Goal: Book appointment/travel/reservation

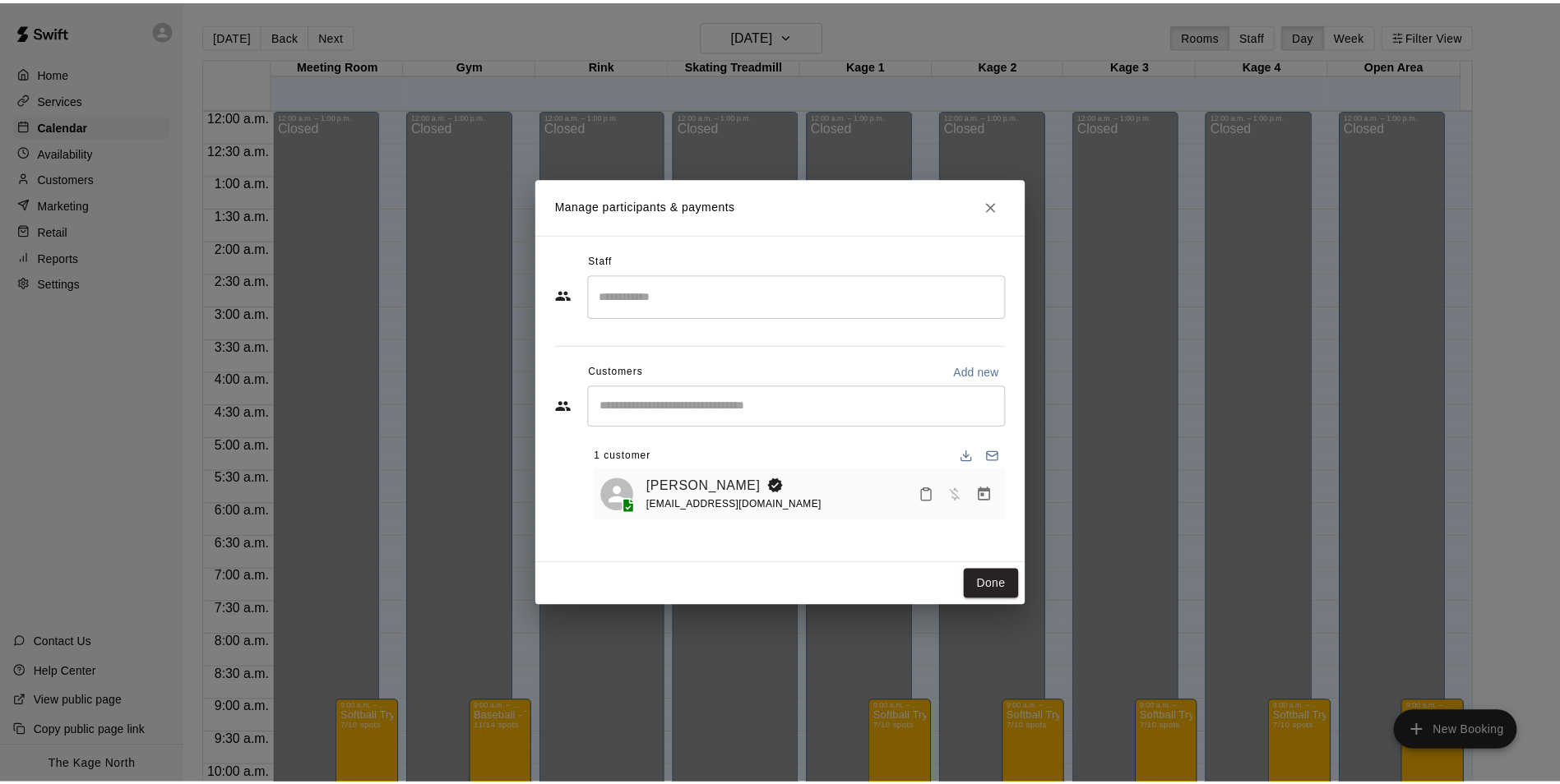
scroll to position [834, 0]
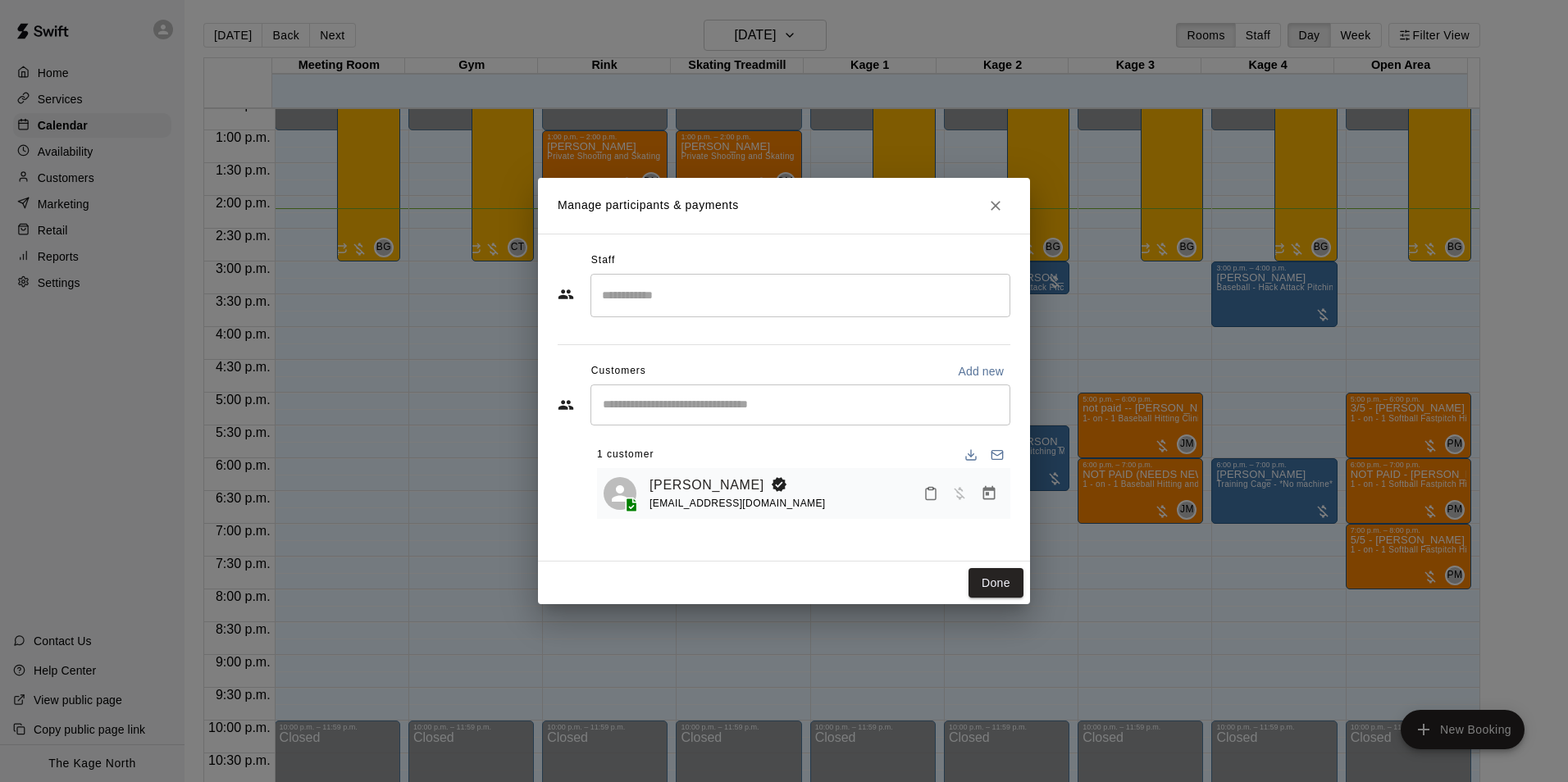
click at [994, 584] on button "Done" at bounding box center [995, 582] width 55 height 30
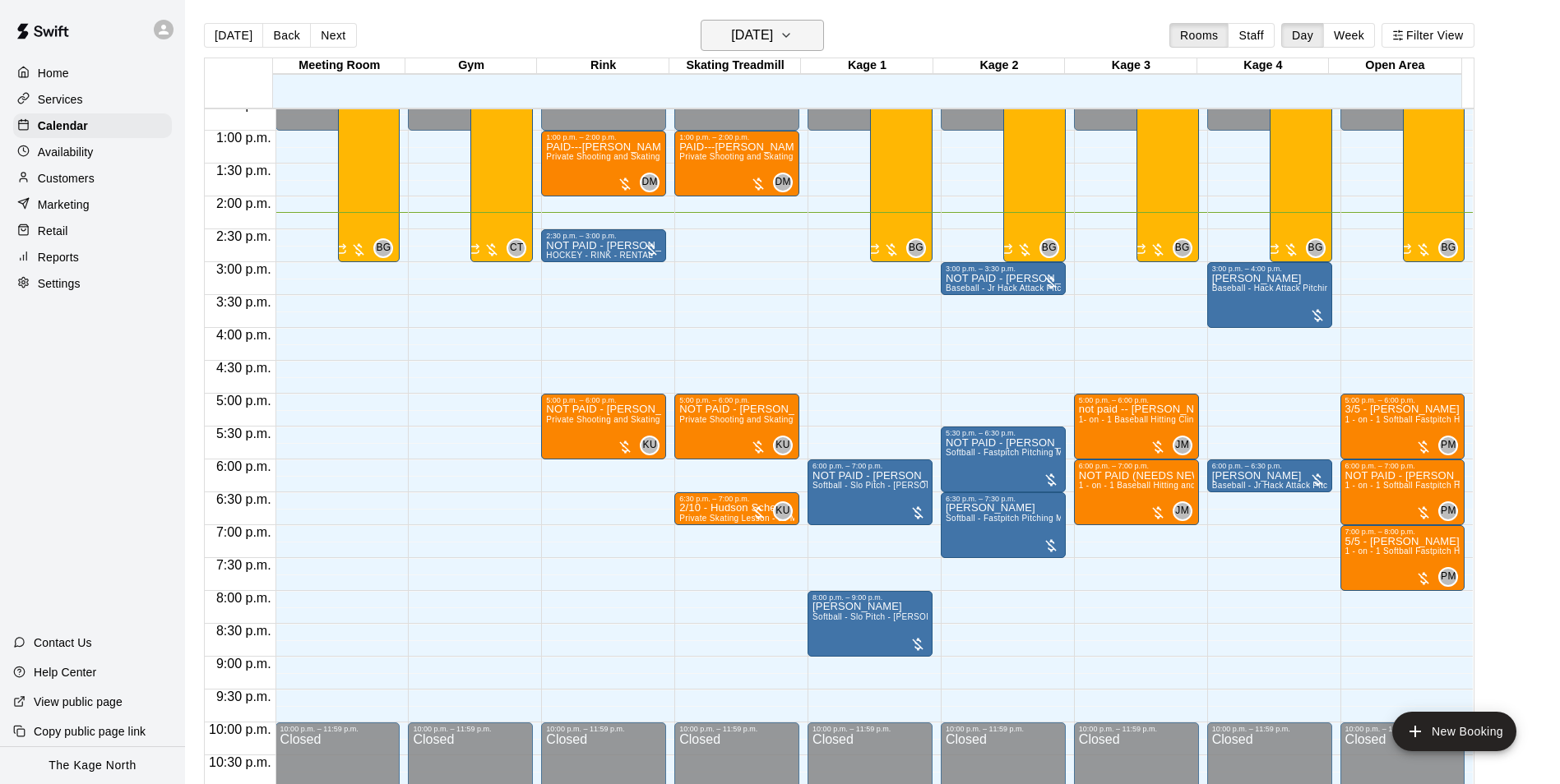
click at [773, 44] on h6 "[DATE]" at bounding box center [751, 35] width 42 height 23
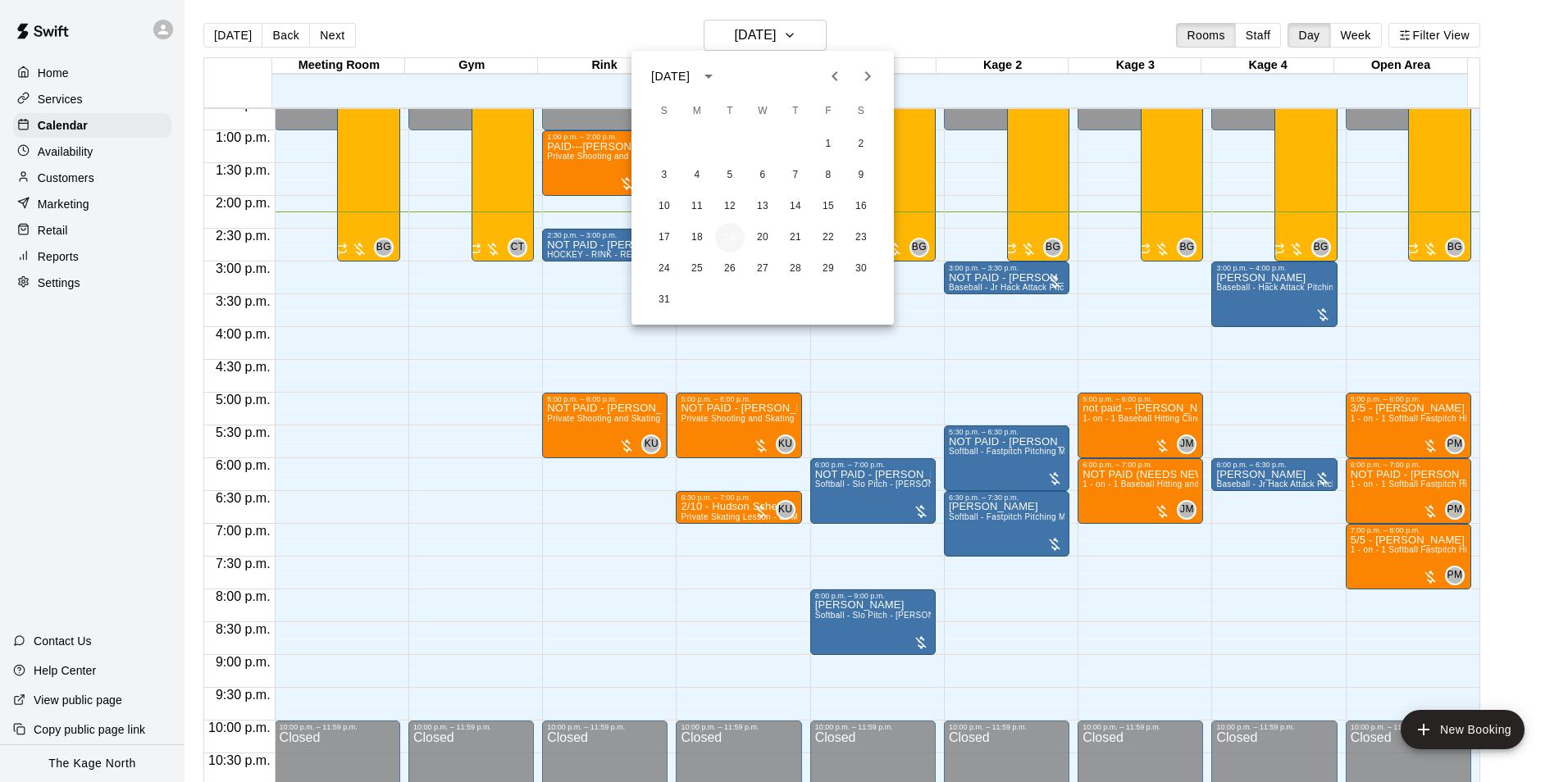
click at [732, 239] on button "19" at bounding box center [729, 238] width 29 height 29
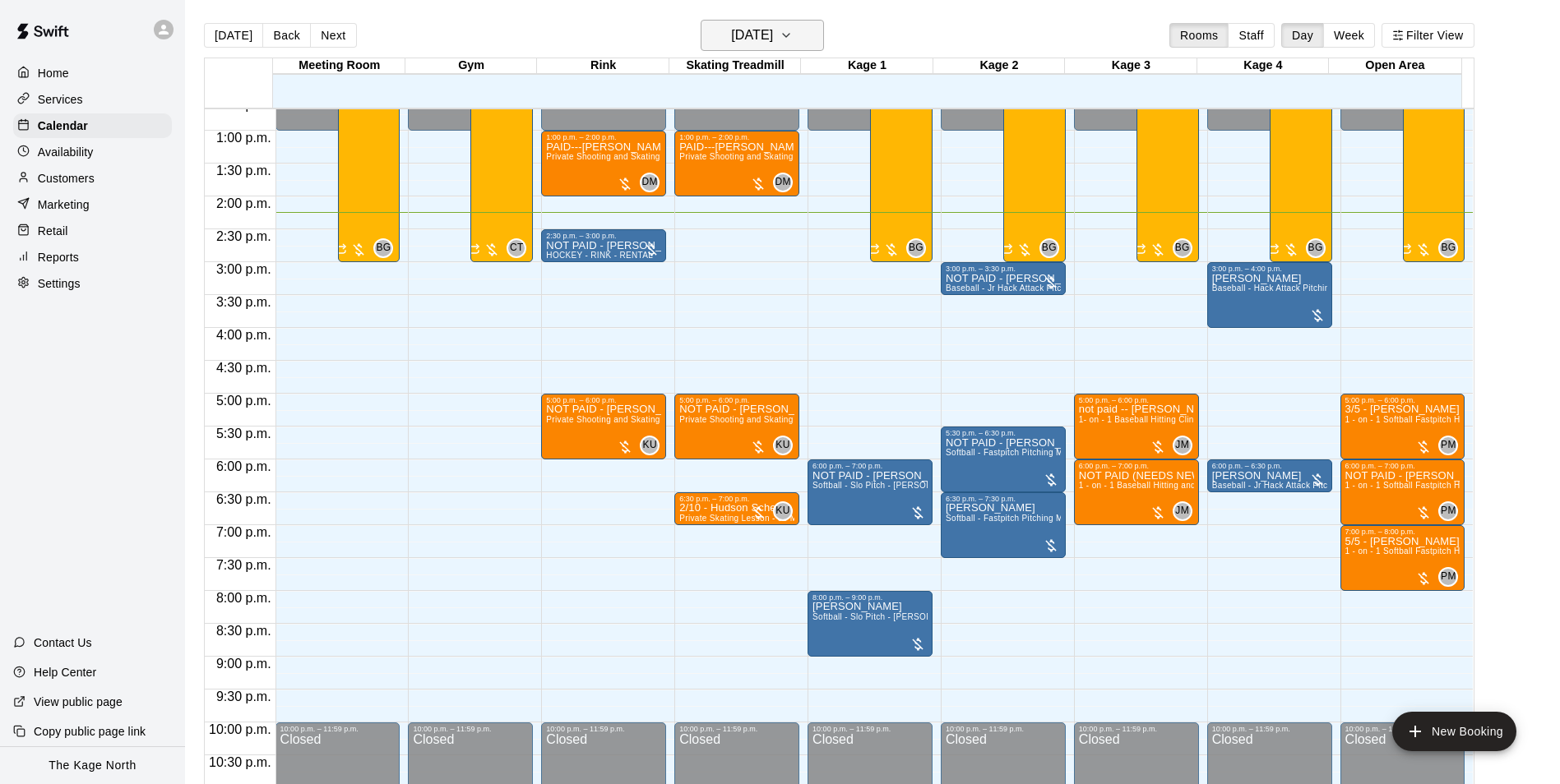
click at [773, 39] on h6 "[DATE]" at bounding box center [751, 35] width 42 height 23
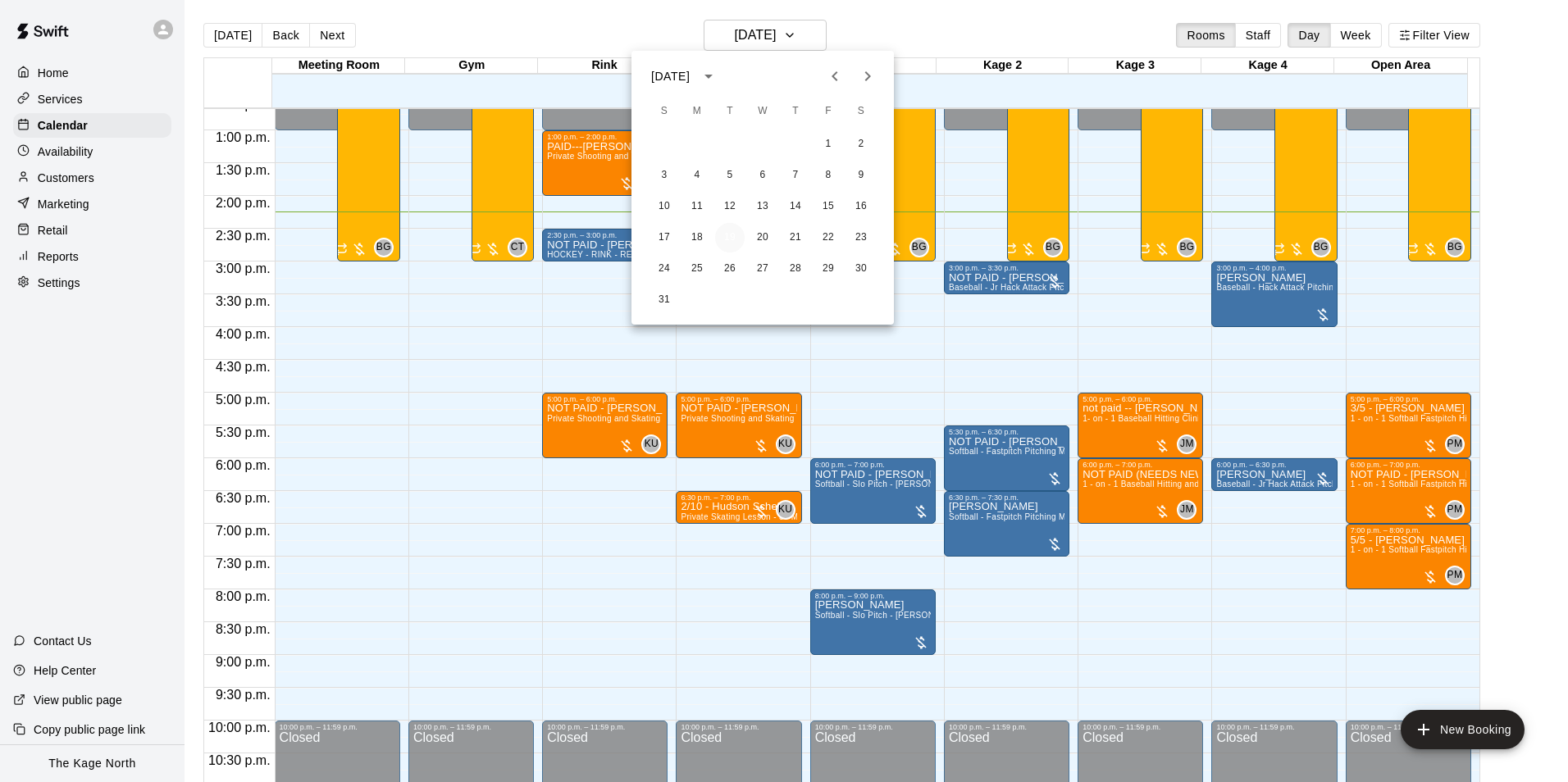
click at [739, 239] on button "19" at bounding box center [729, 238] width 29 height 29
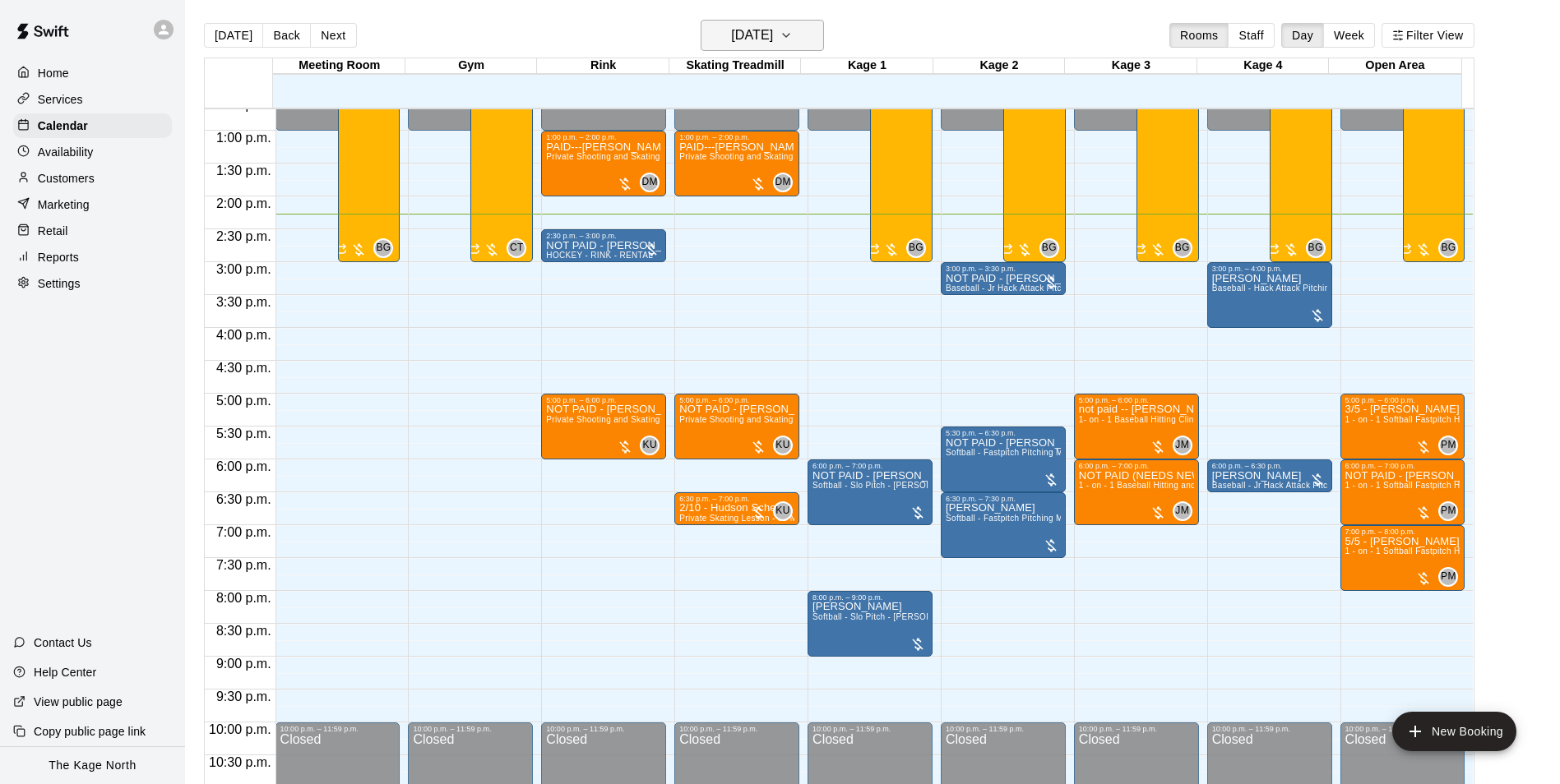
click at [773, 24] on h6 "[DATE]" at bounding box center [751, 35] width 42 height 23
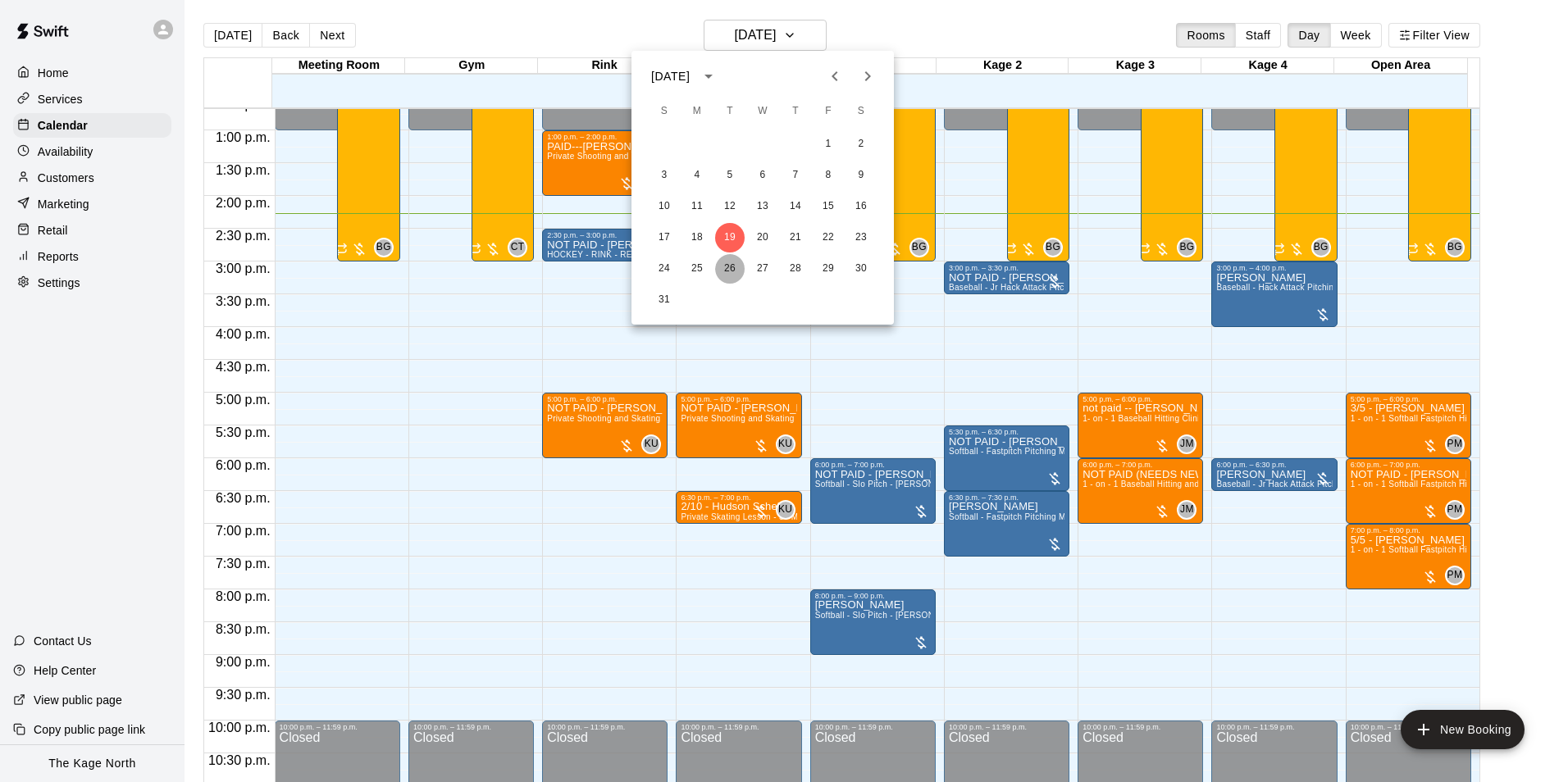
click at [735, 264] on button "26" at bounding box center [729, 269] width 29 height 29
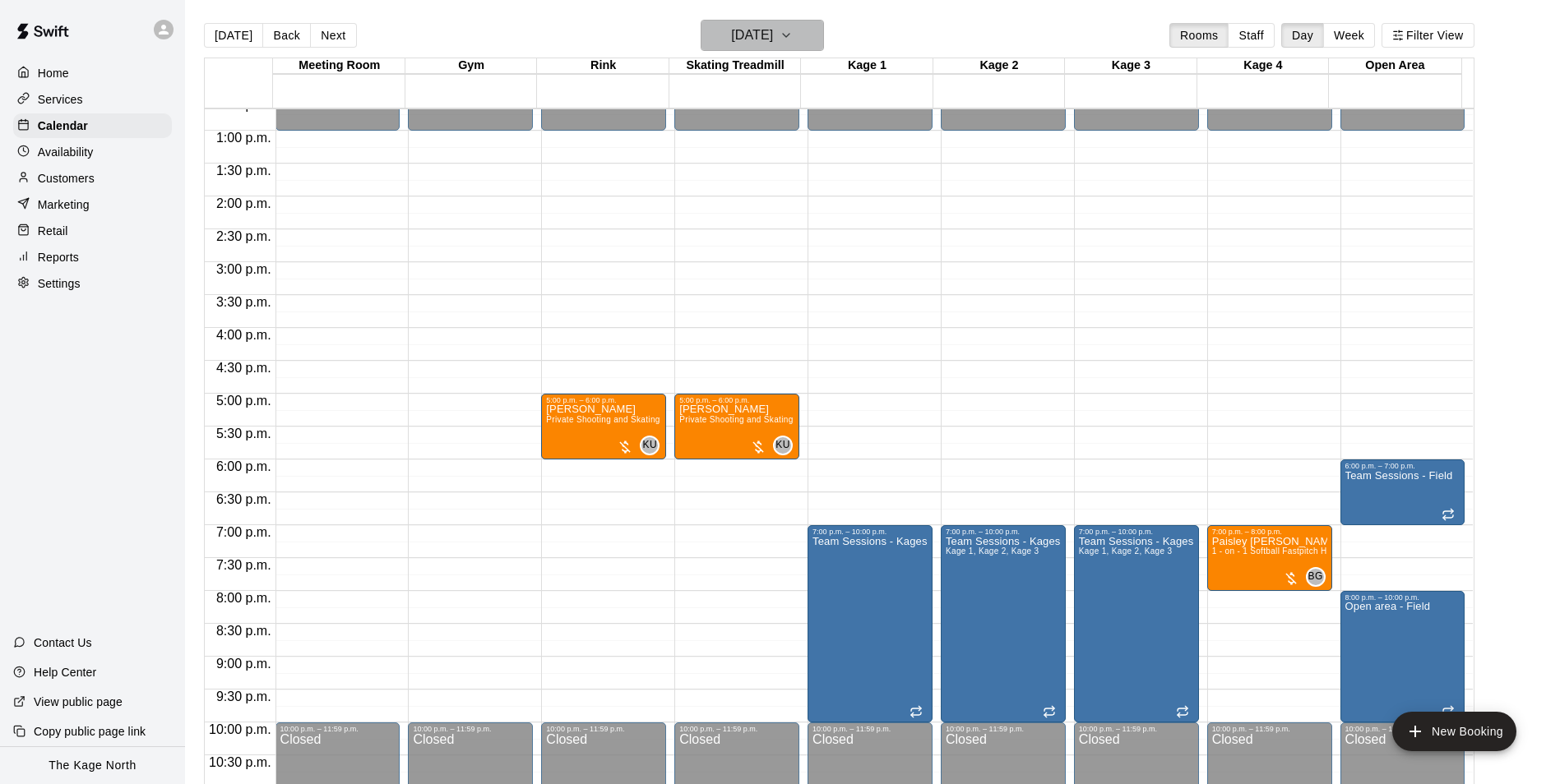
click at [772, 39] on h6 "[DATE]" at bounding box center [751, 35] width 42 height 23
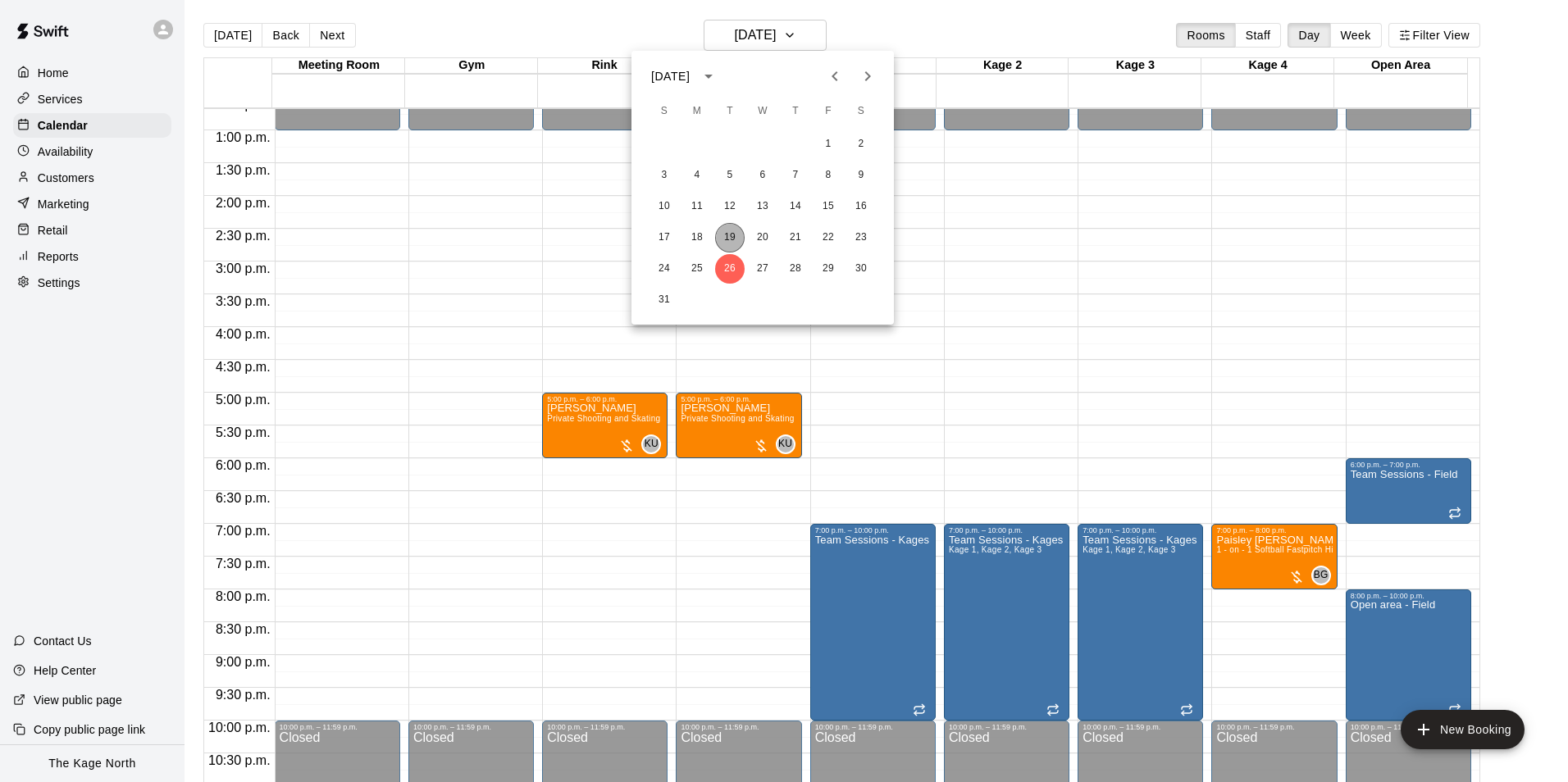
click at [727, 242] on button "19" at bounding box center [729, 238] width 29 height 29
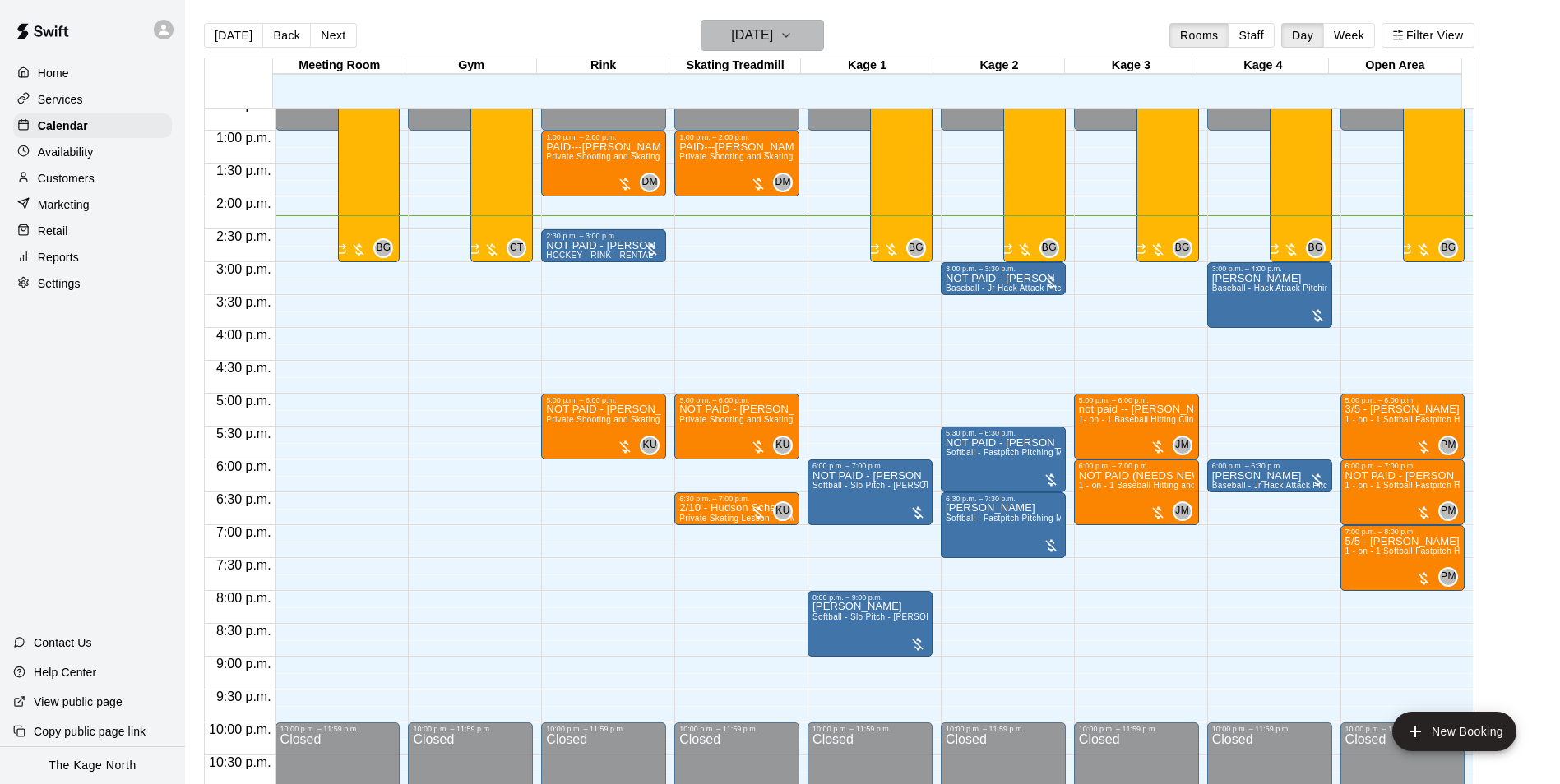
click at [771, 34] on h6 "[DATE]" at bounding box center [751, 35] width 42 height 23
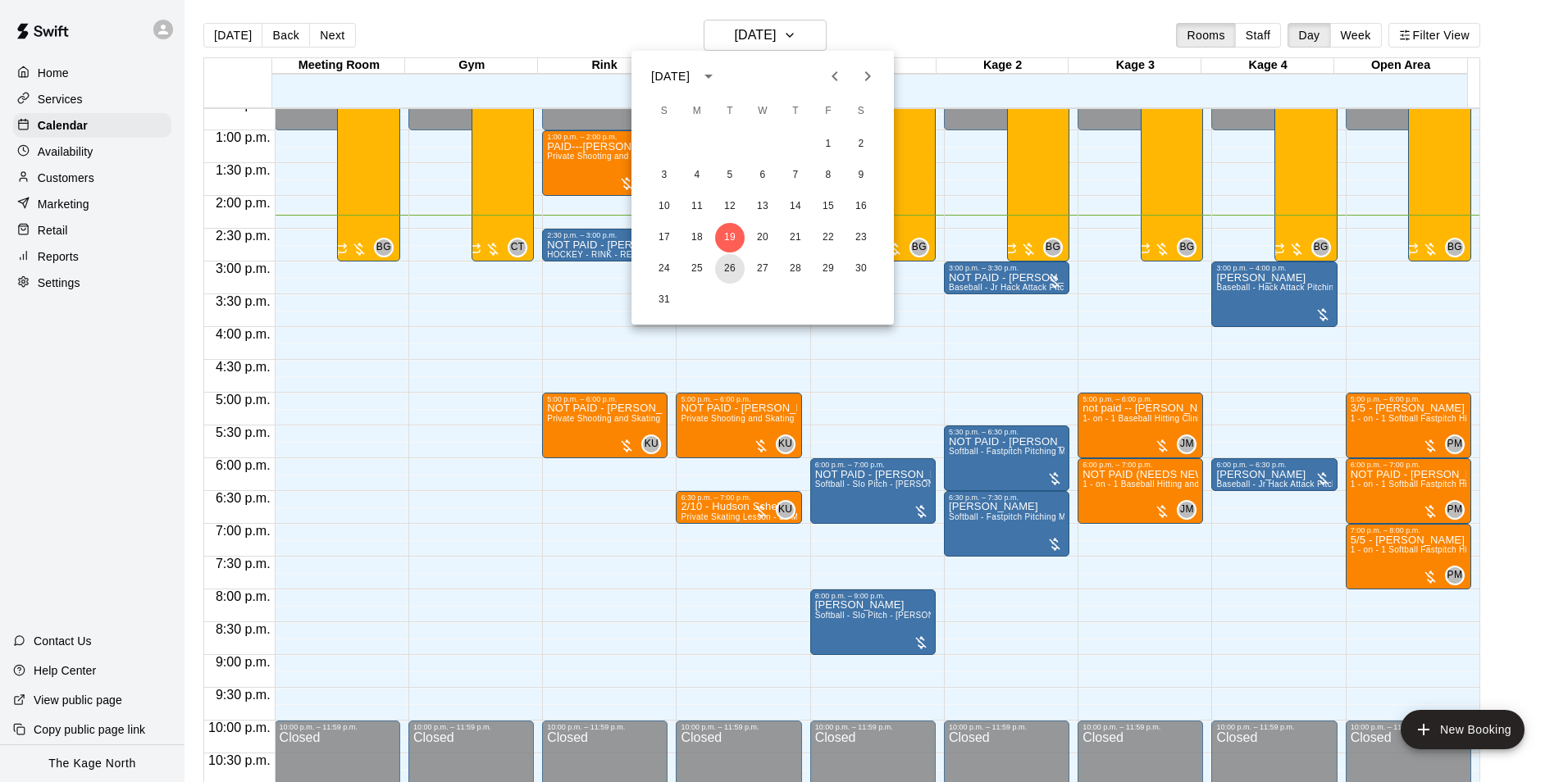
click at [736, 263] on button "26" at bounding box center [729, 269] width 29 height 29
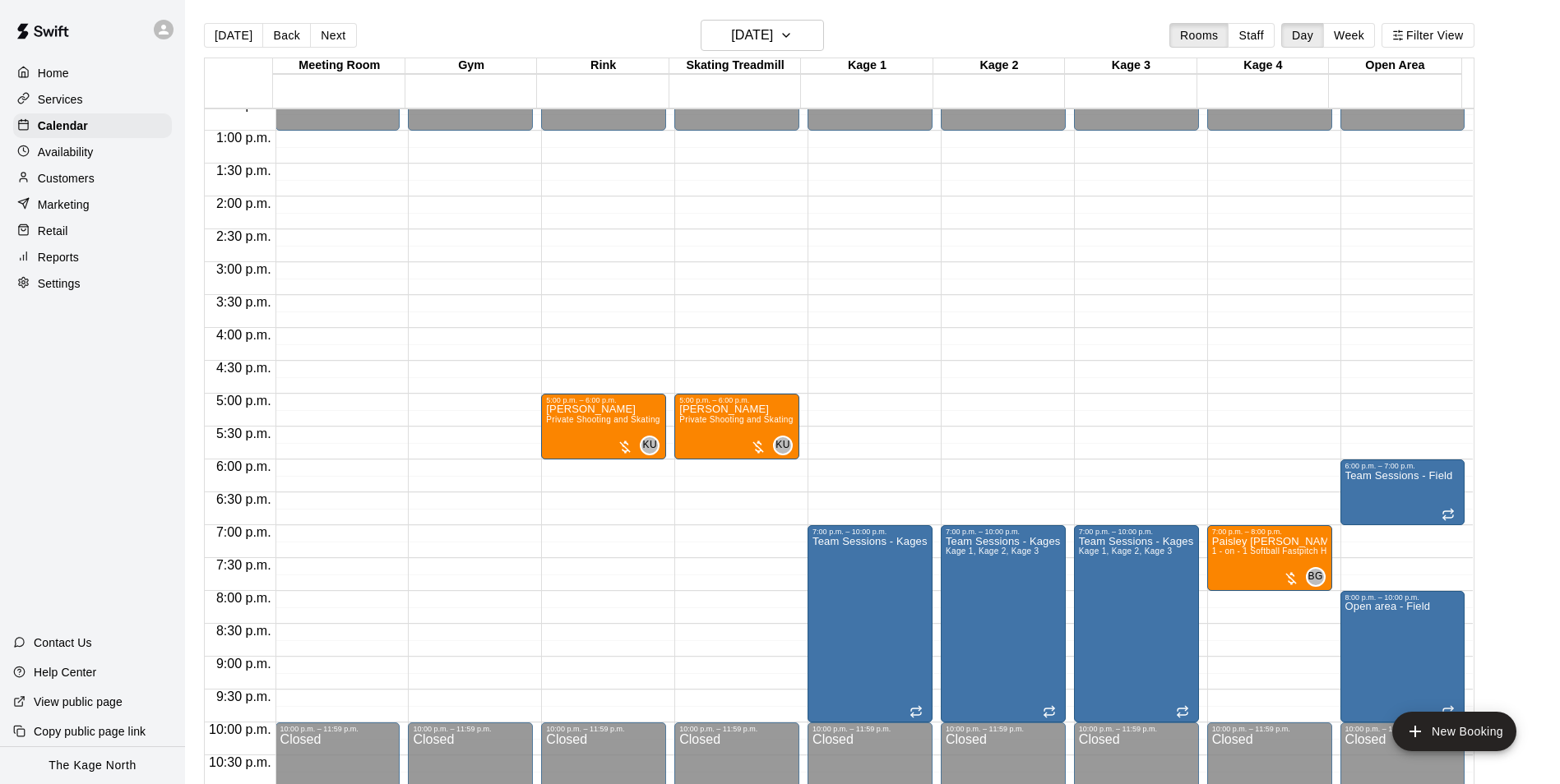
click at [795, 14] on main "[DATE] Back [DATE][DATE] Rooms Staff Day Week Filter View Meeting Room 26 Tue G…" at bounding box center [872, 405] width 1375 height 810
click at [773, 29] on h6 "[DATE]" at bounding box center [751, 35] width 42 height 23
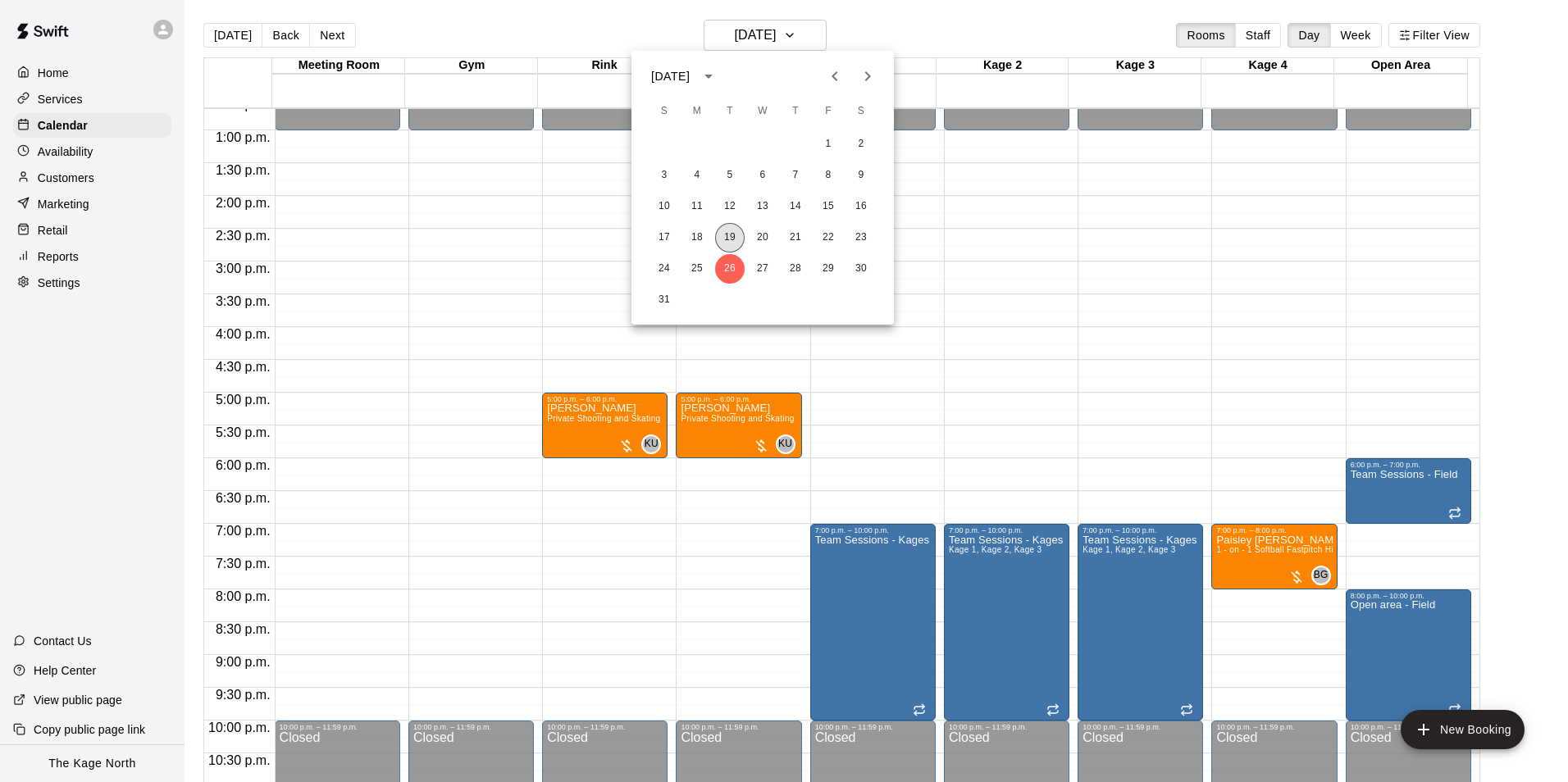
click at [728, 234] on button "19" at bounding box center [729, 238] width 29 height 29
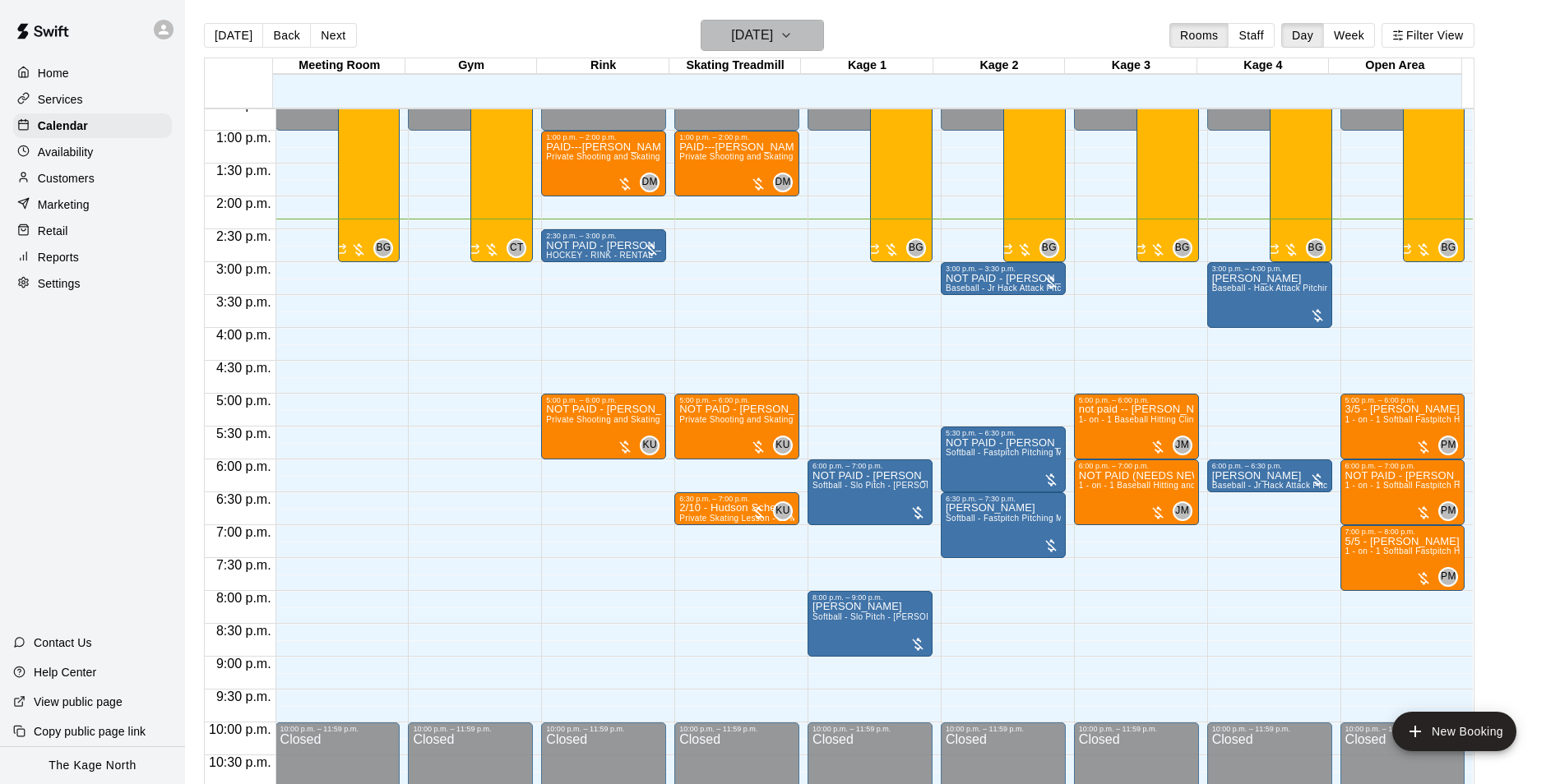
click at [804, 41] on button "[DATE]" at bounding box center [762, 35] width 123 height 31
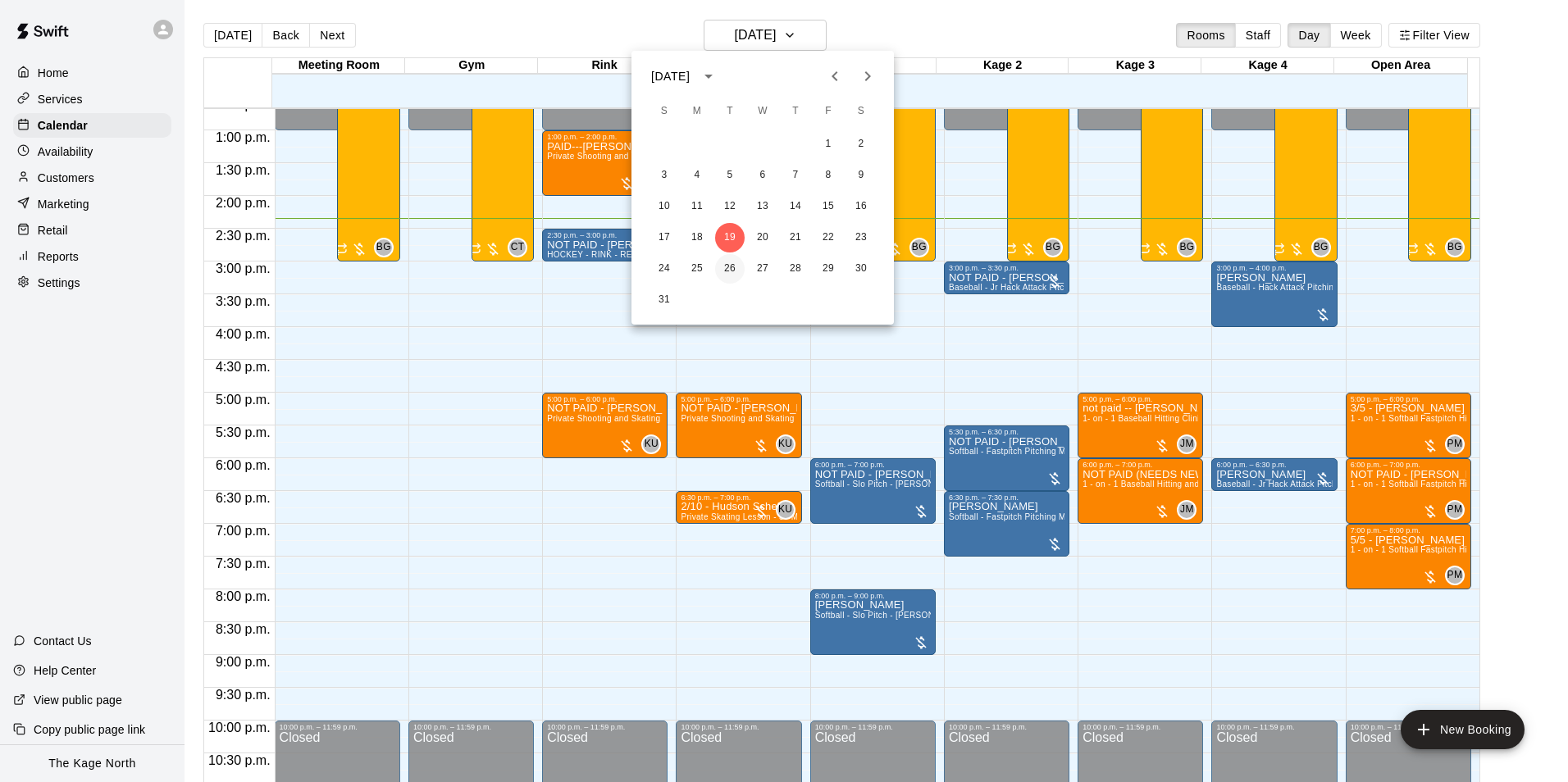
click at [732, 269] on button "26" at bounding box center [729, 269] width 29 height 29
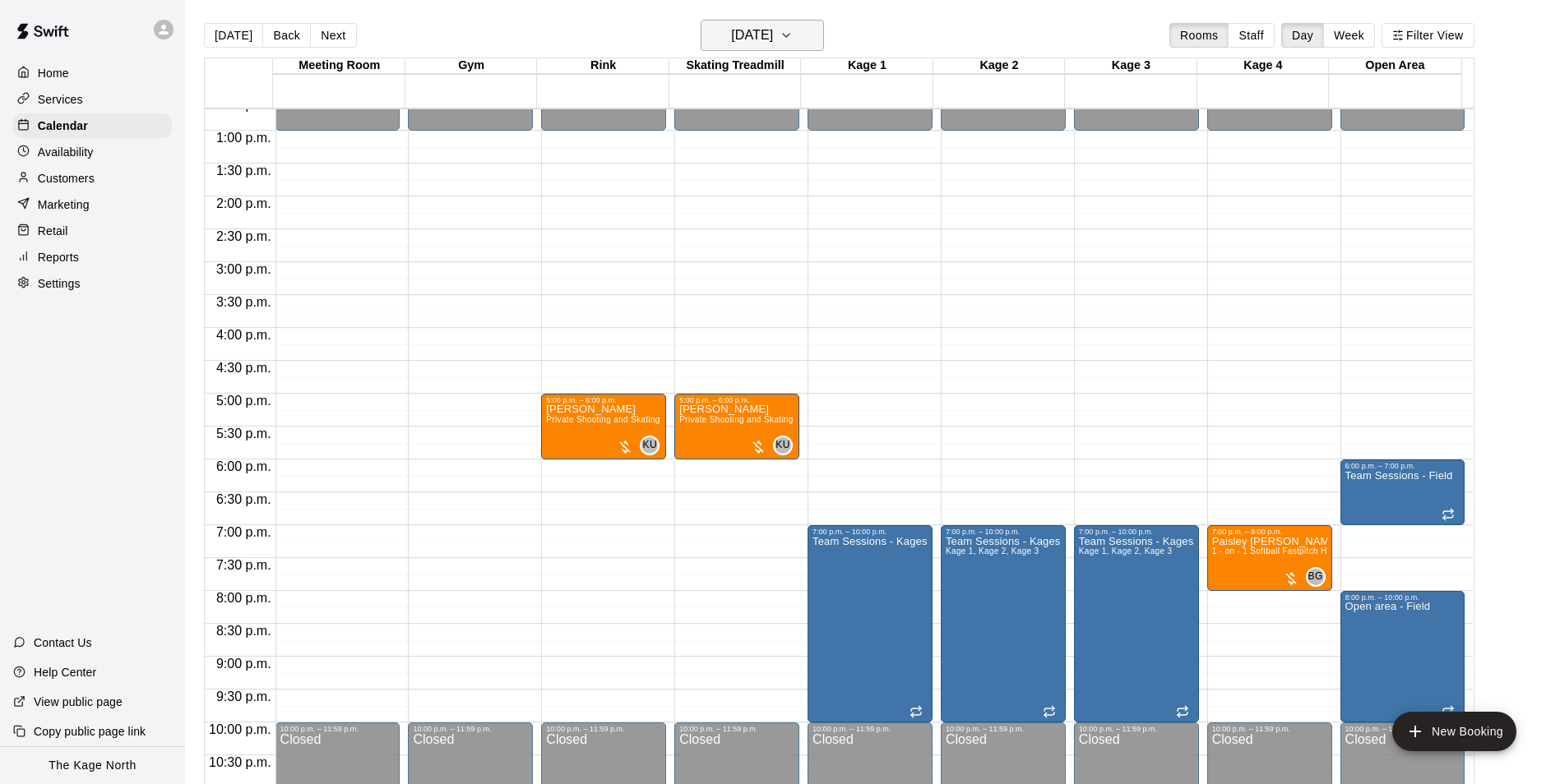
click at [773, 41] on h6 "[DATE]" at bounding box center [751, 35] width 42 height 23
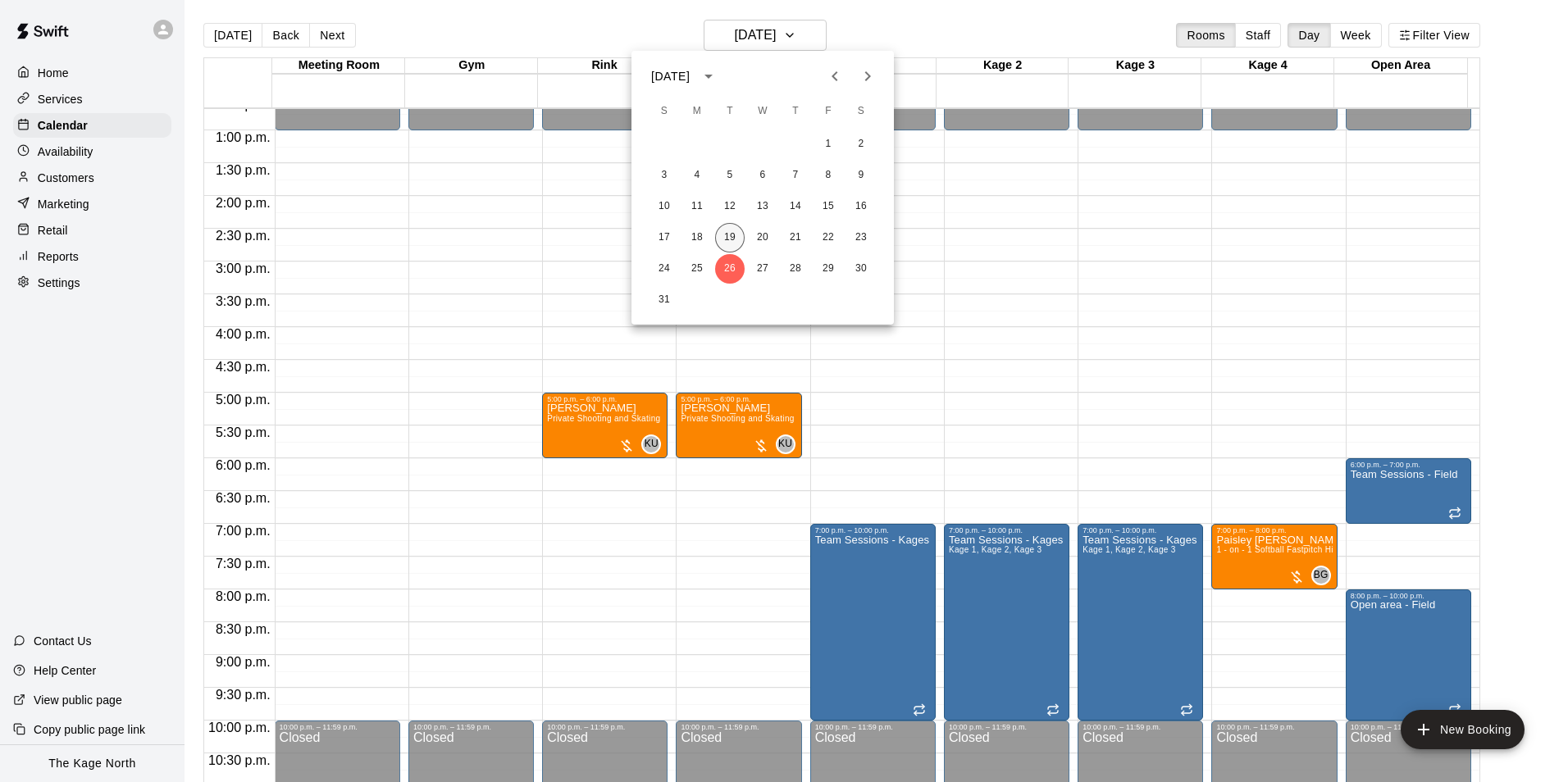
click at [734, 235] on button "19" at bounding box center [729, 238] width 29 height 29
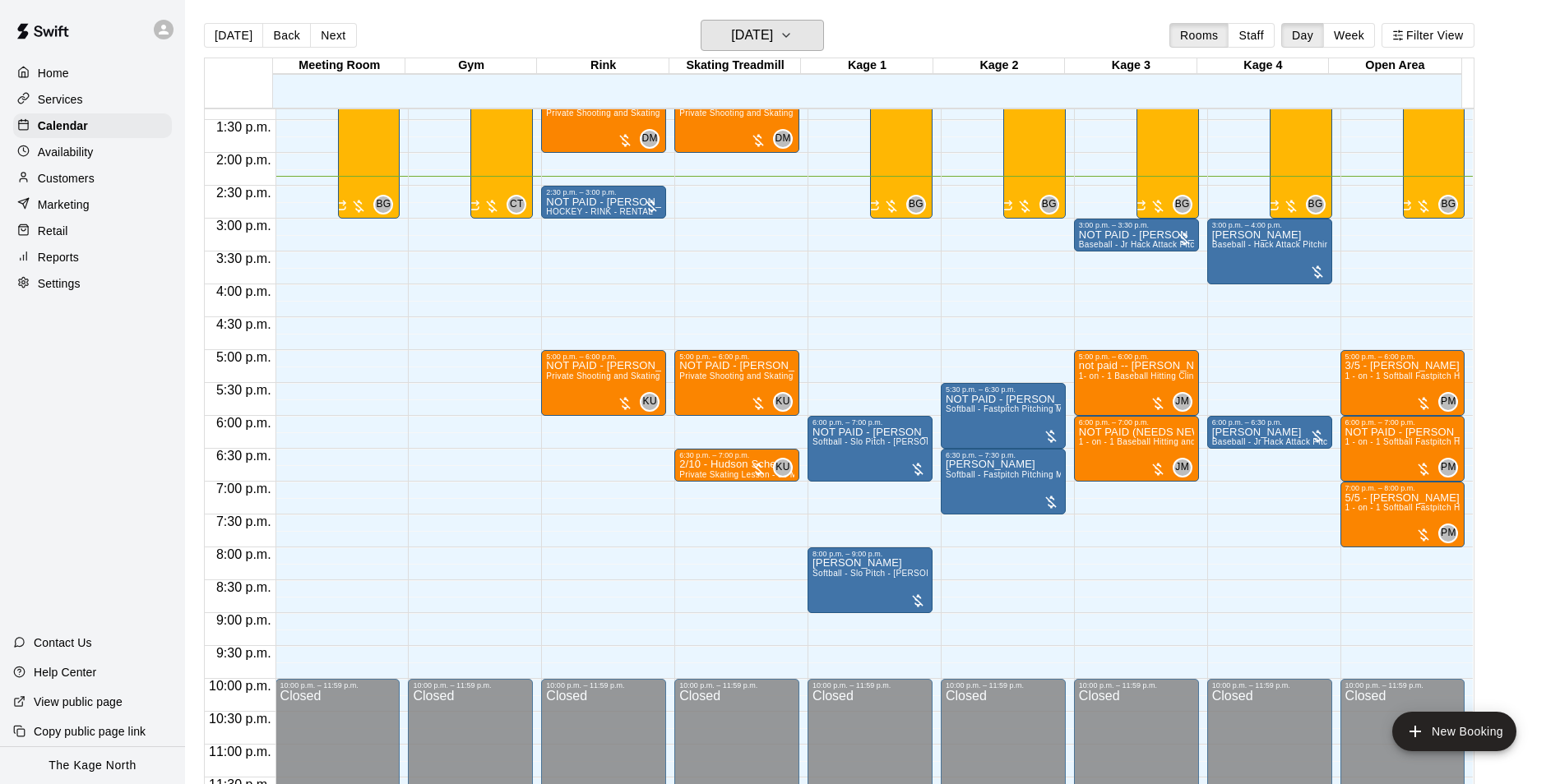
scroll to position [887, 0]
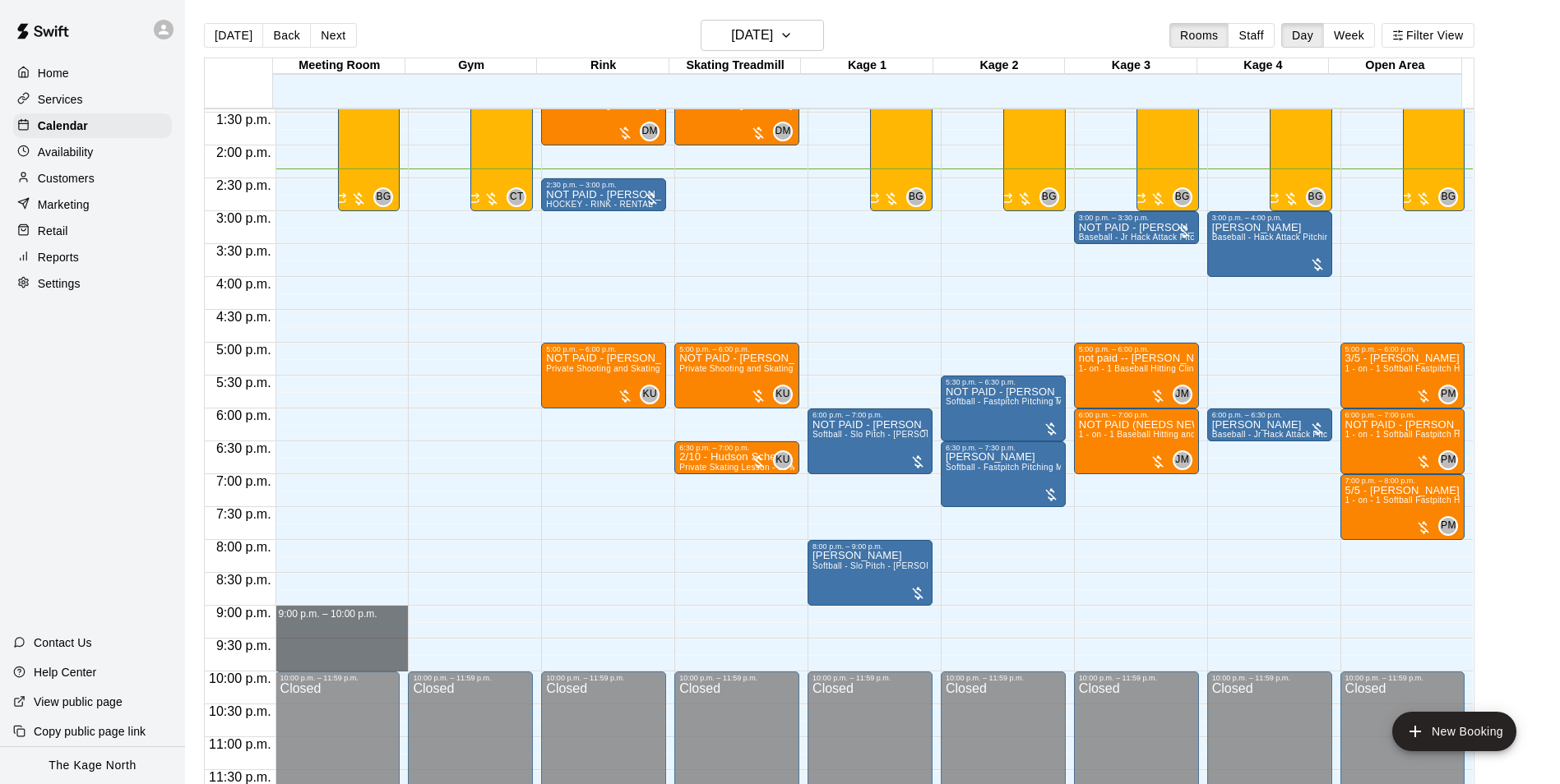
drag, startPoint x: 384, startPoint y: 611, endPoint x: 390, endPoint y: 663, distance: 52.3
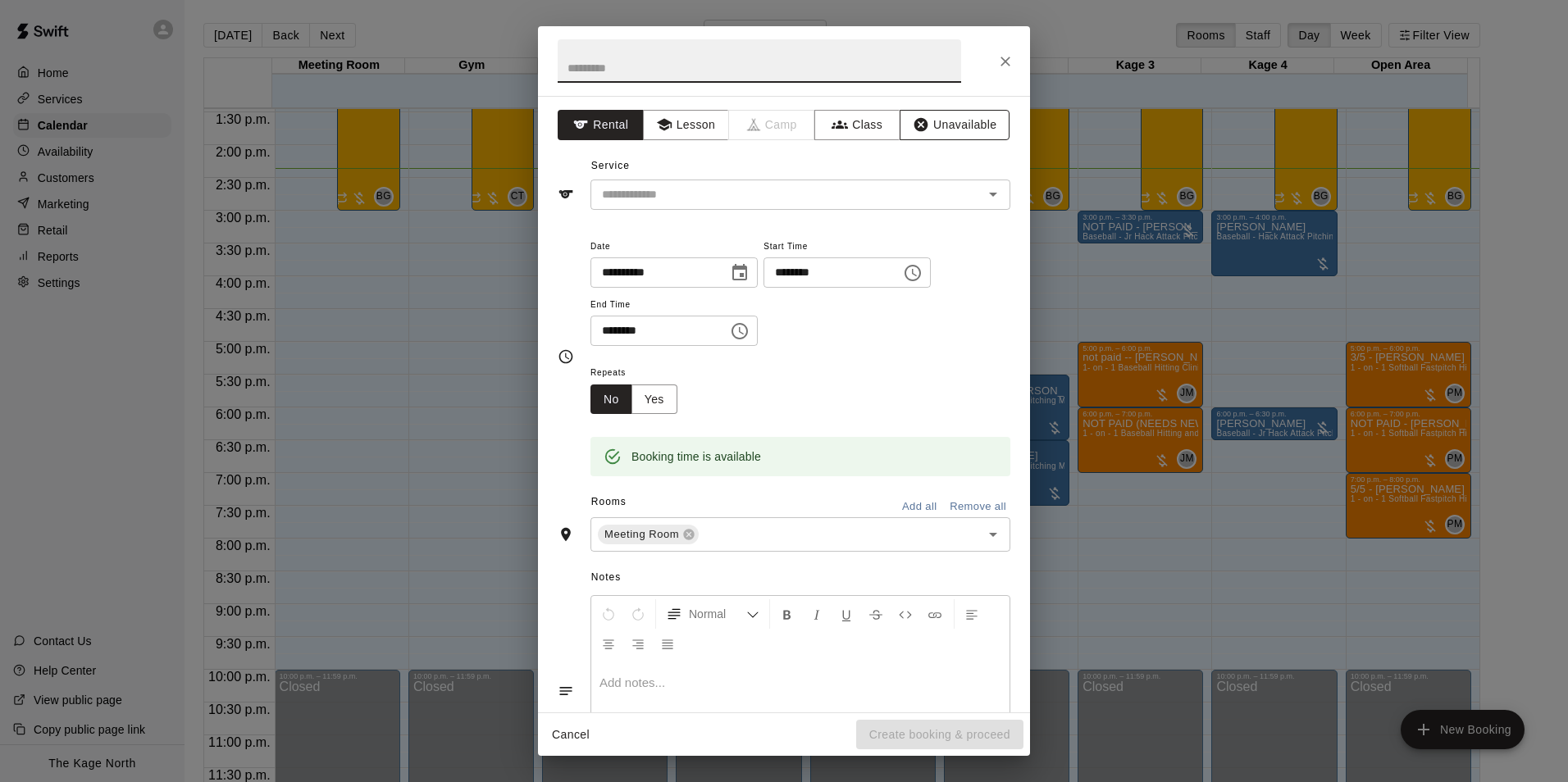
click at [943, 137] on button "Unavailable" at bounding box center [954, 125] width 110 height 30
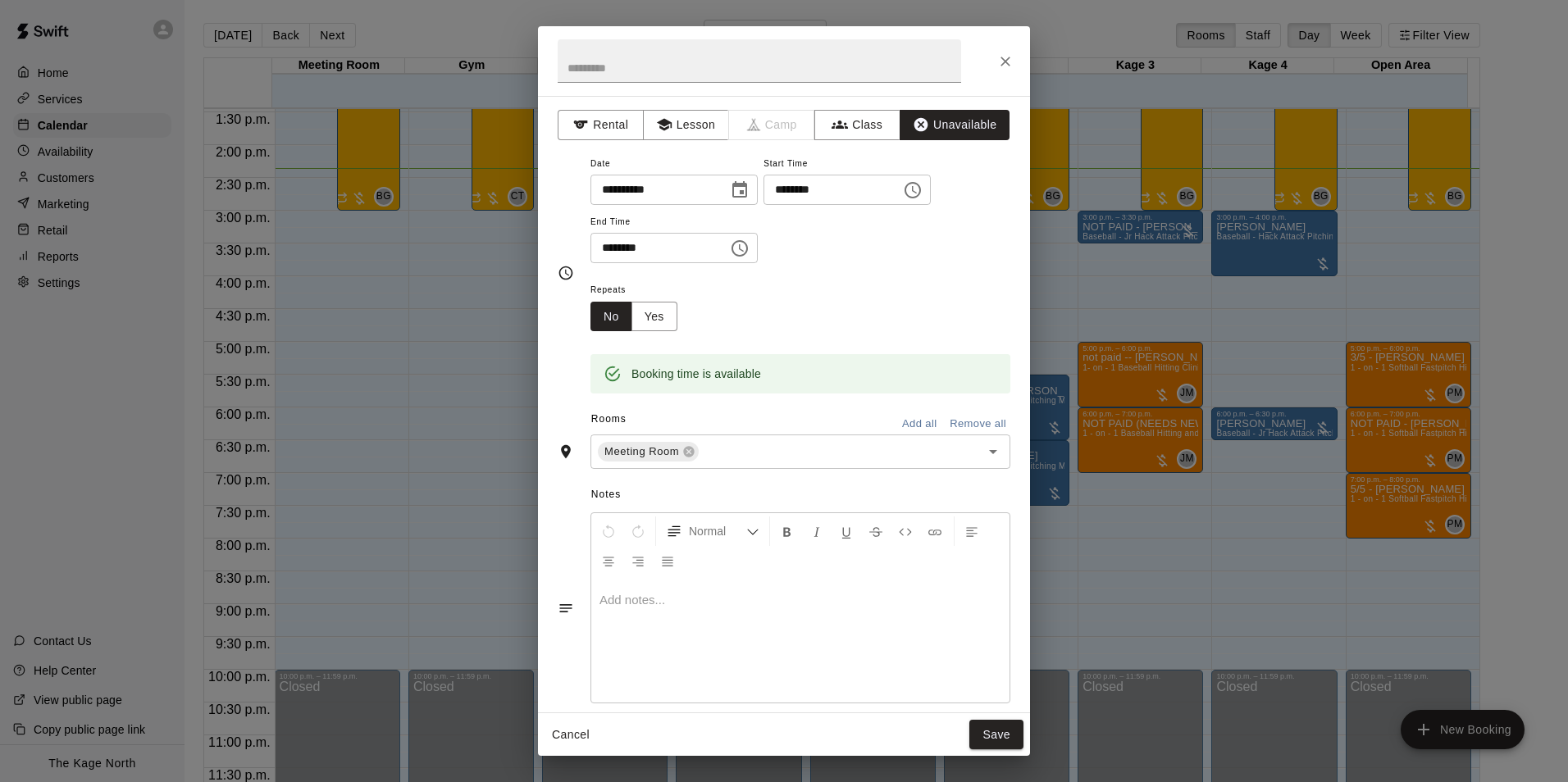
click at [904, 423] on button "Add all" at bounding box center [919, 425] width 53 height 25
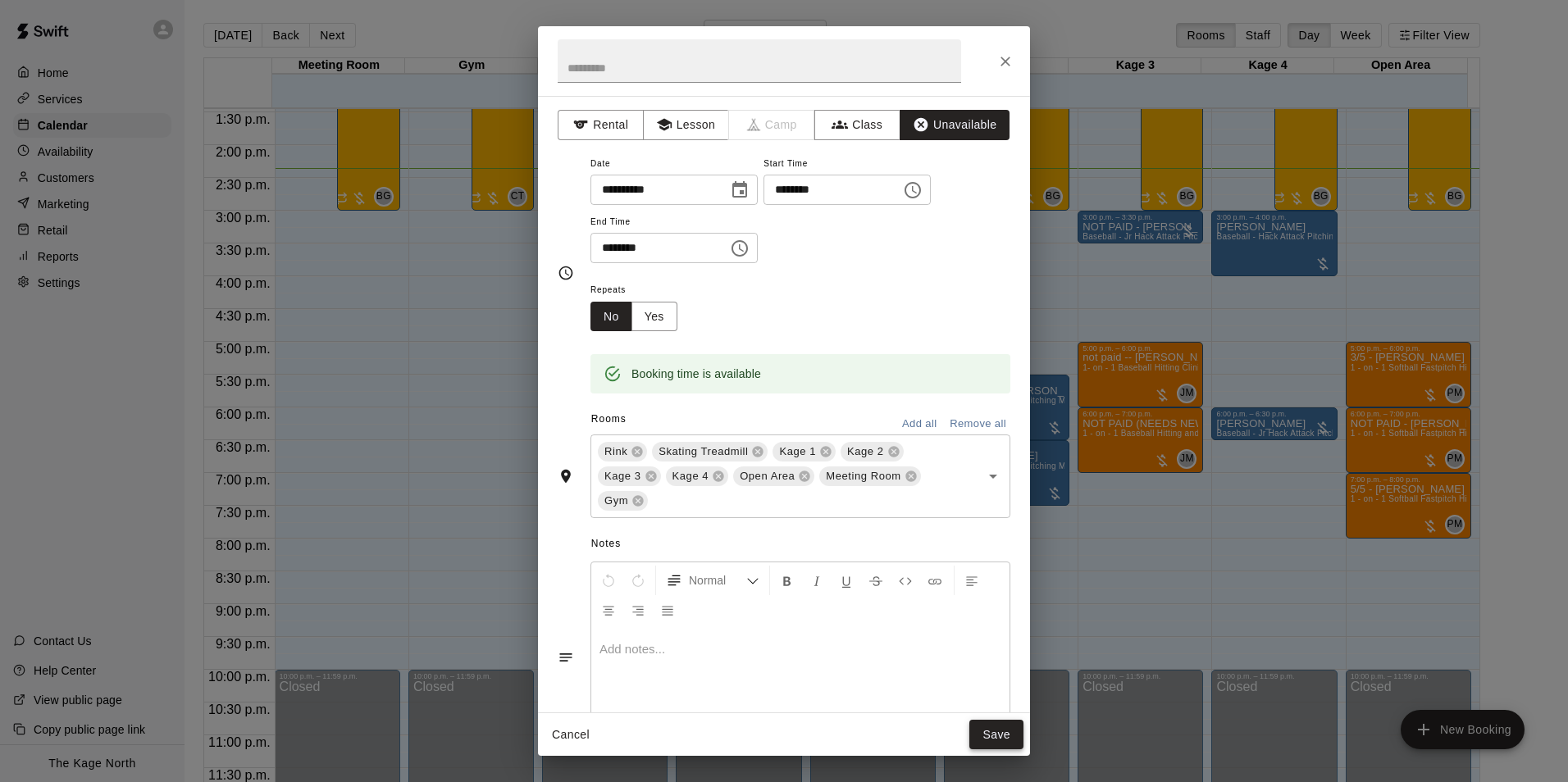
click at [994, 740] on button "Save" at bounding box center [996, 734] width 55 height 30
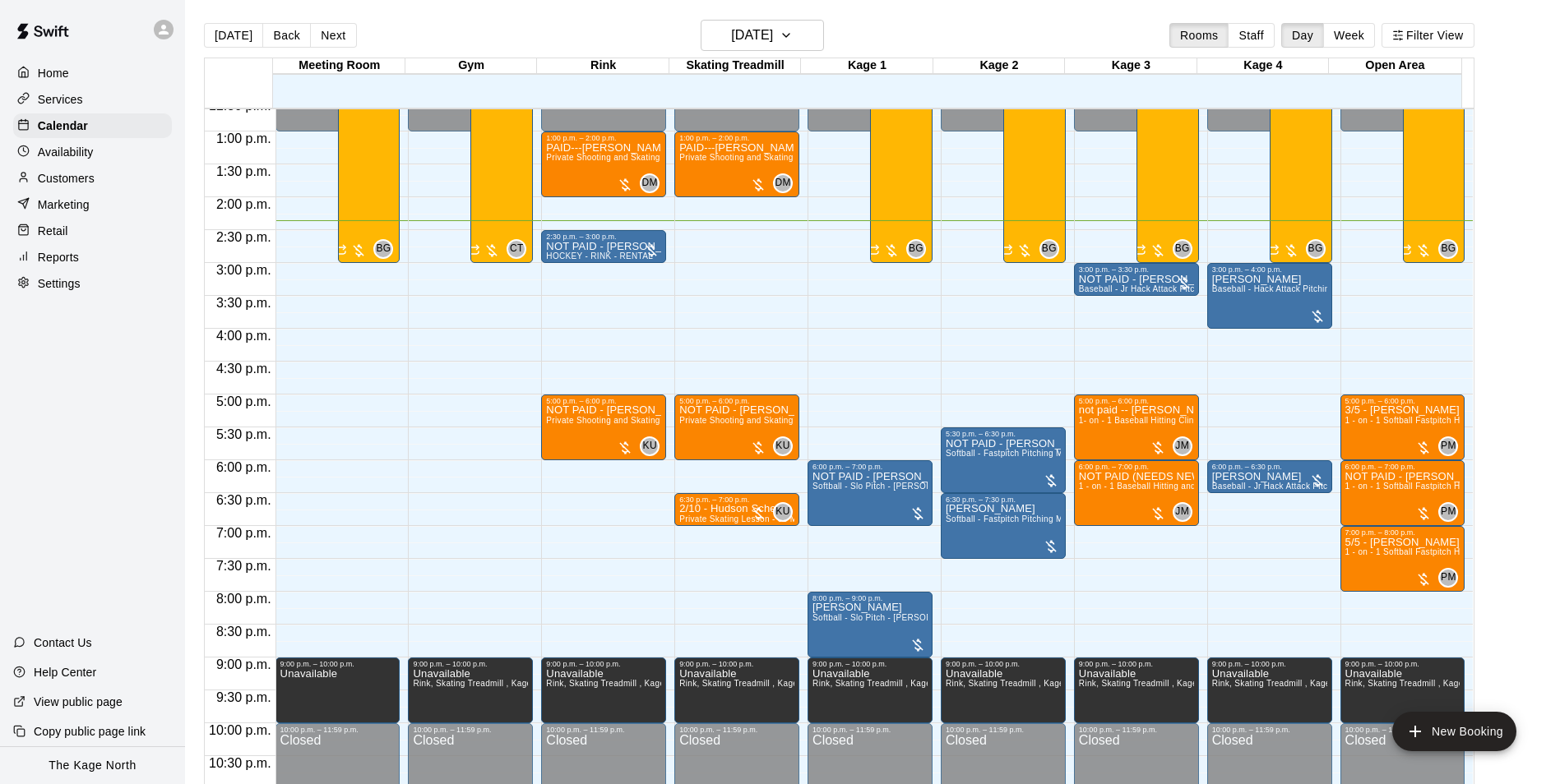
scroll to position [804, 0]
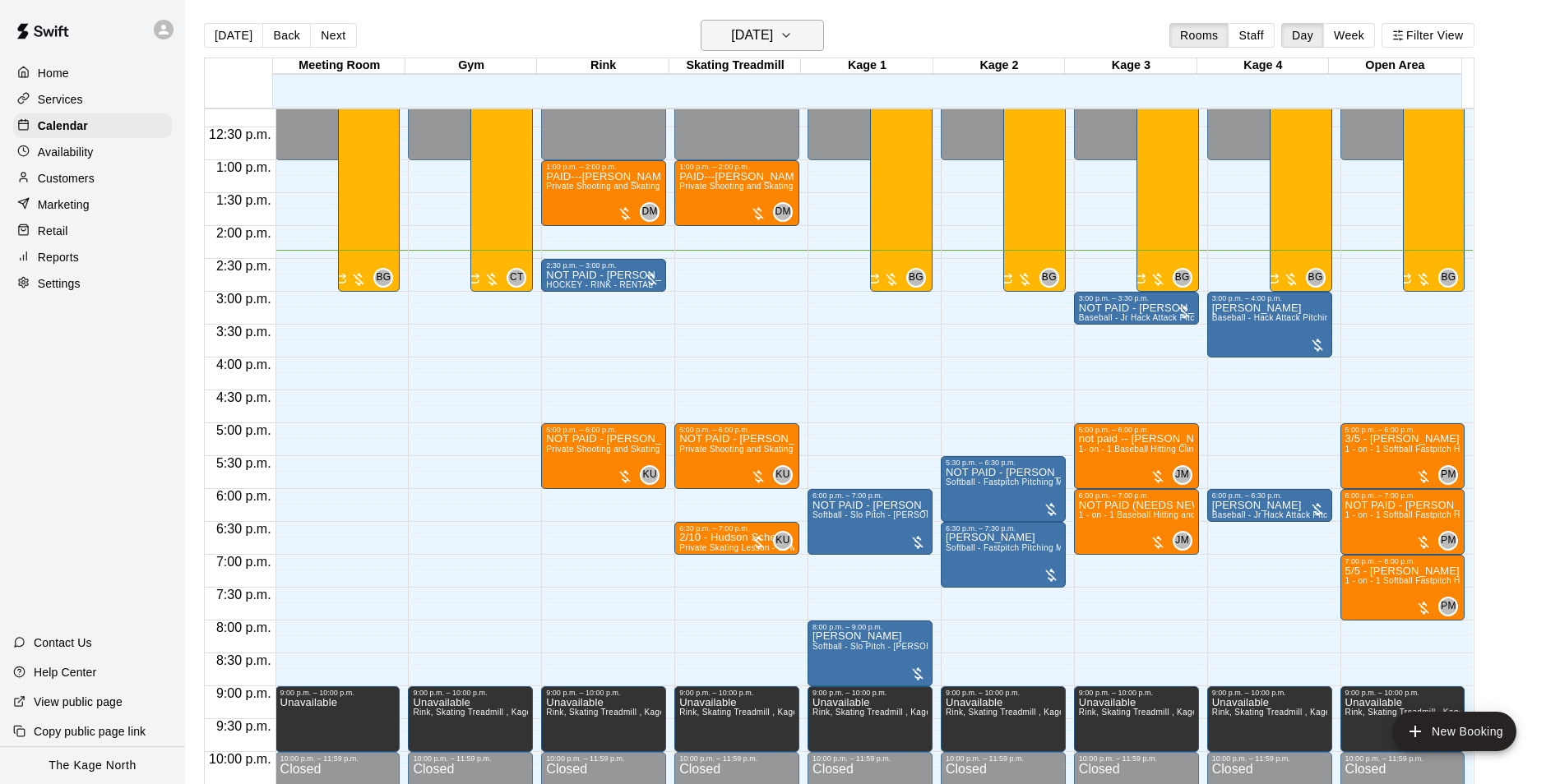
click at [762, 39] on h6 "[DATE]" at bounding box center [751, 35] width 42 height 23
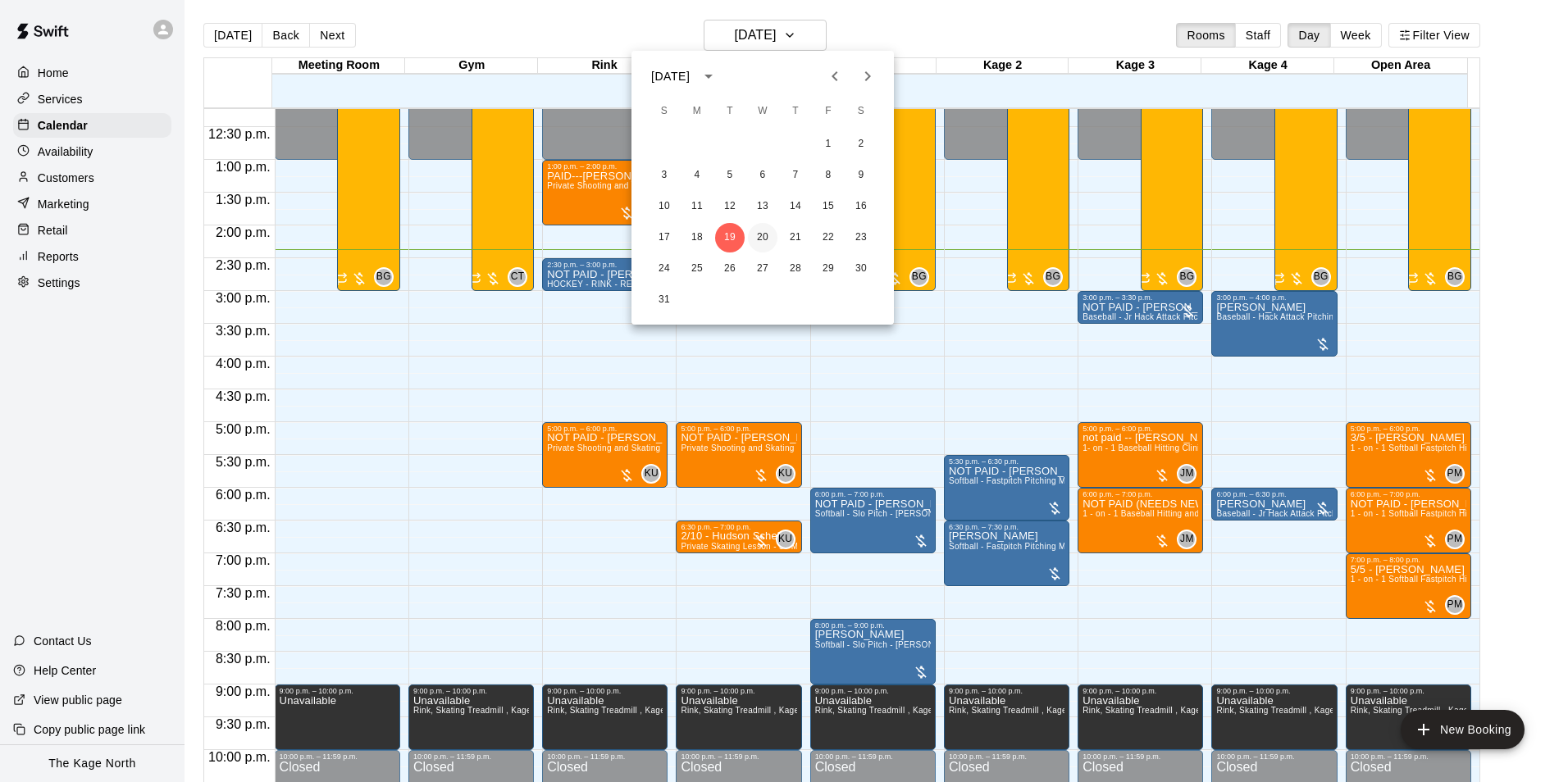
click at [763, 237] on button "20" at bounding box center [763, 238] width 29 height 29
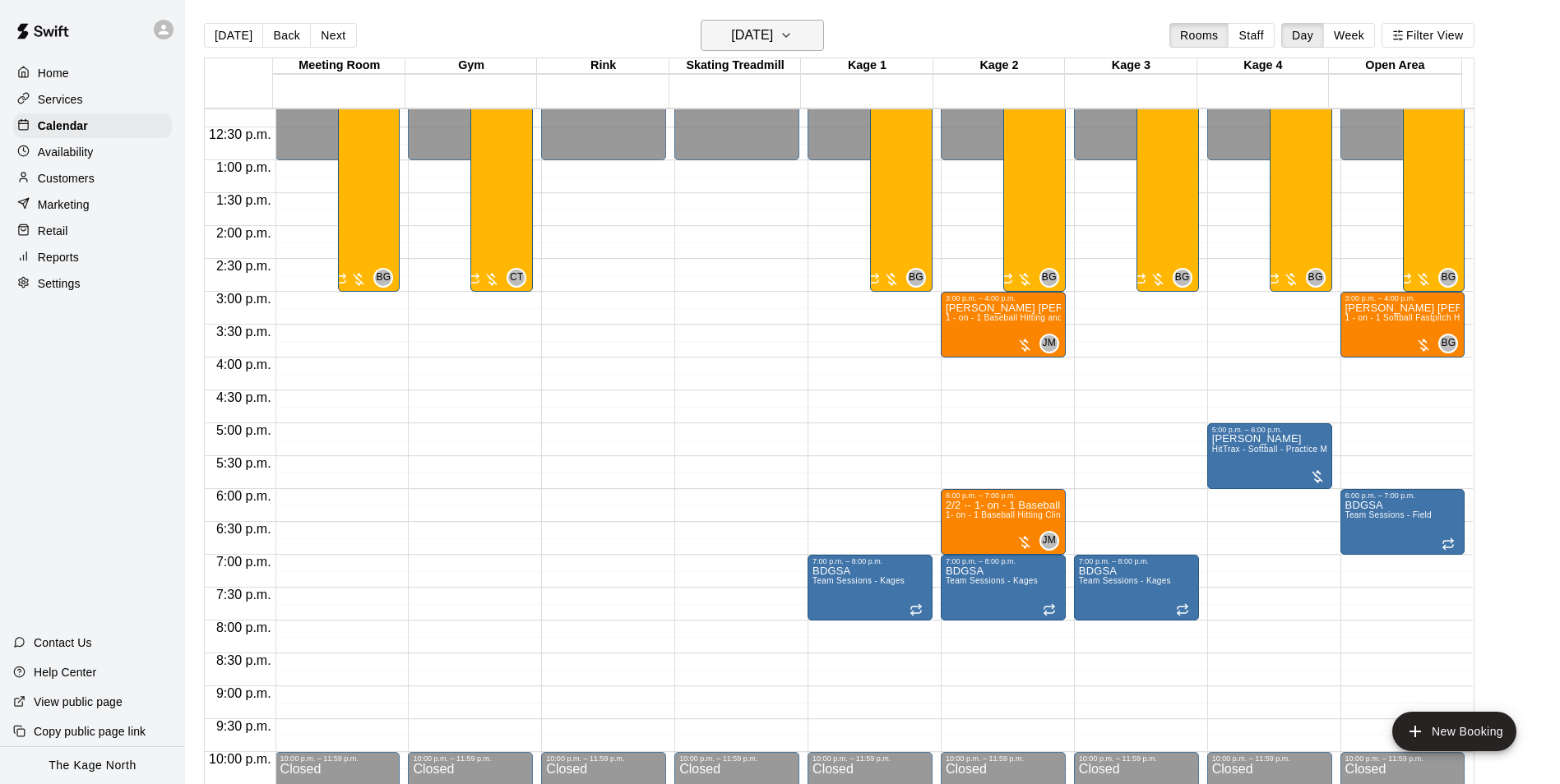
click at [773, 29] on h6 "[DATE]" at bounding box center [751, 35] width 42 height 23
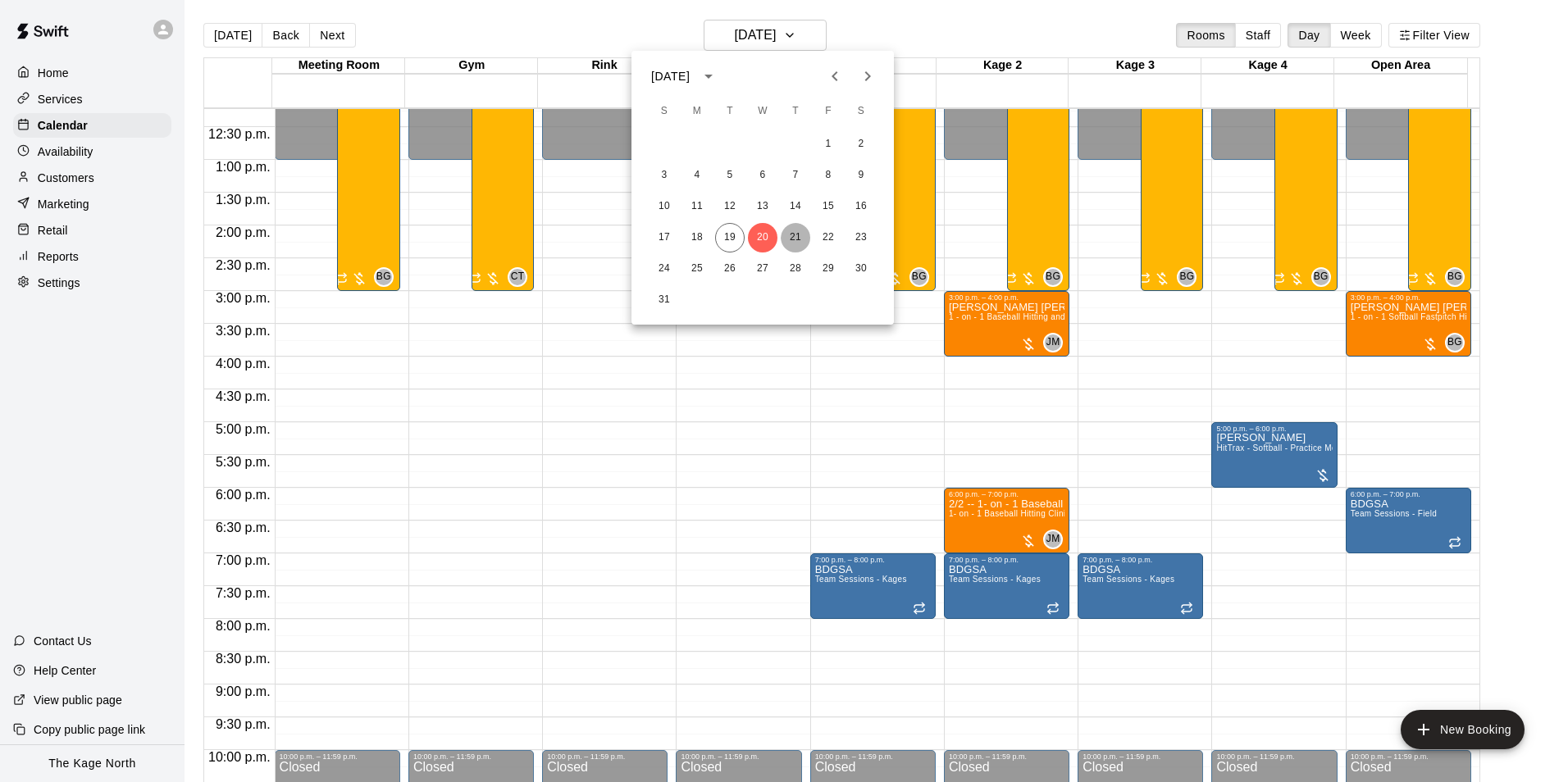
click at [792, 236] on button "21" at bounding box center [795, 238] width 29 height 29
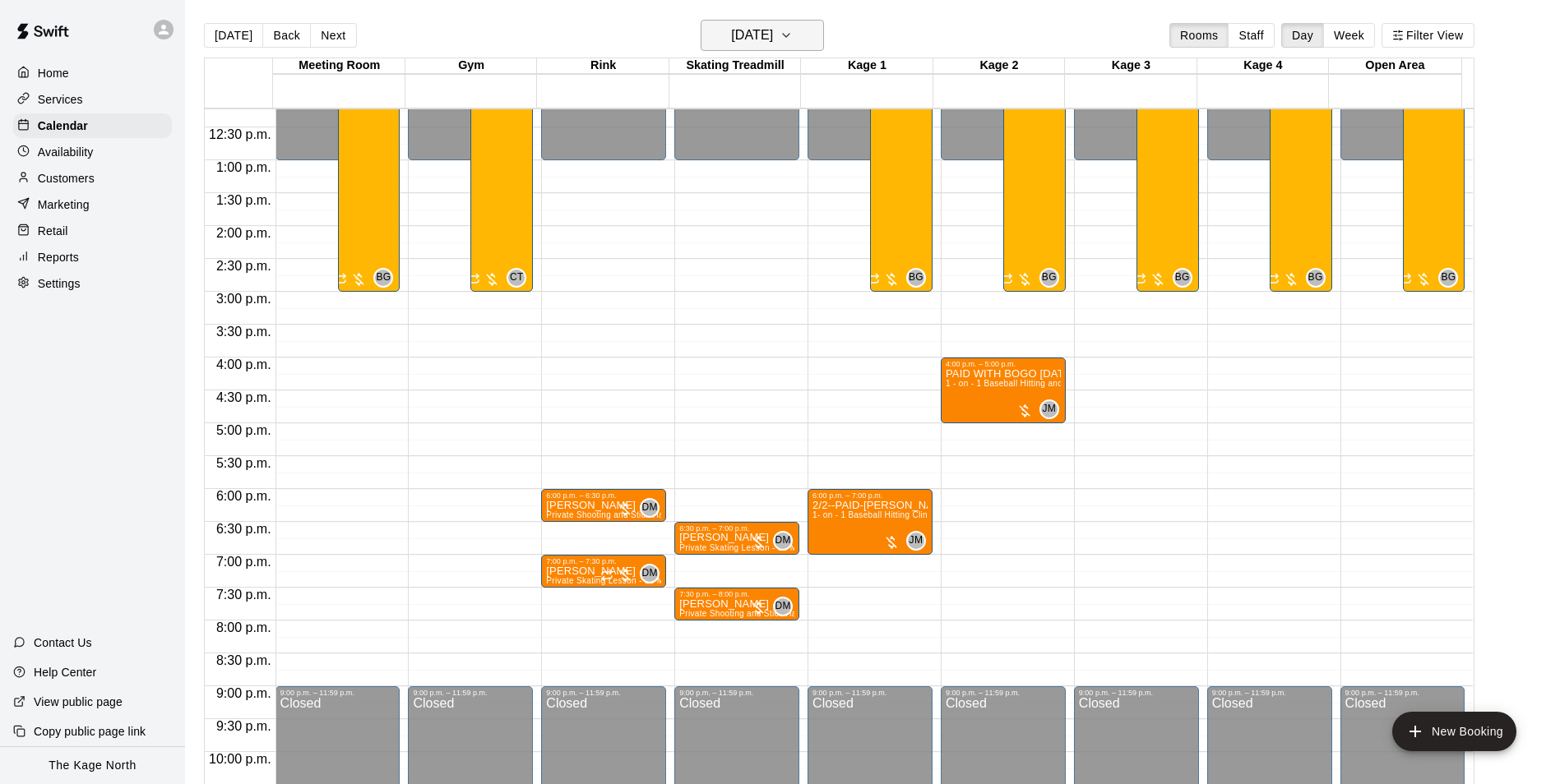
click at [773, 44] on h6 "[DATE]" at bounding box center [751, 35] width 42 height 23
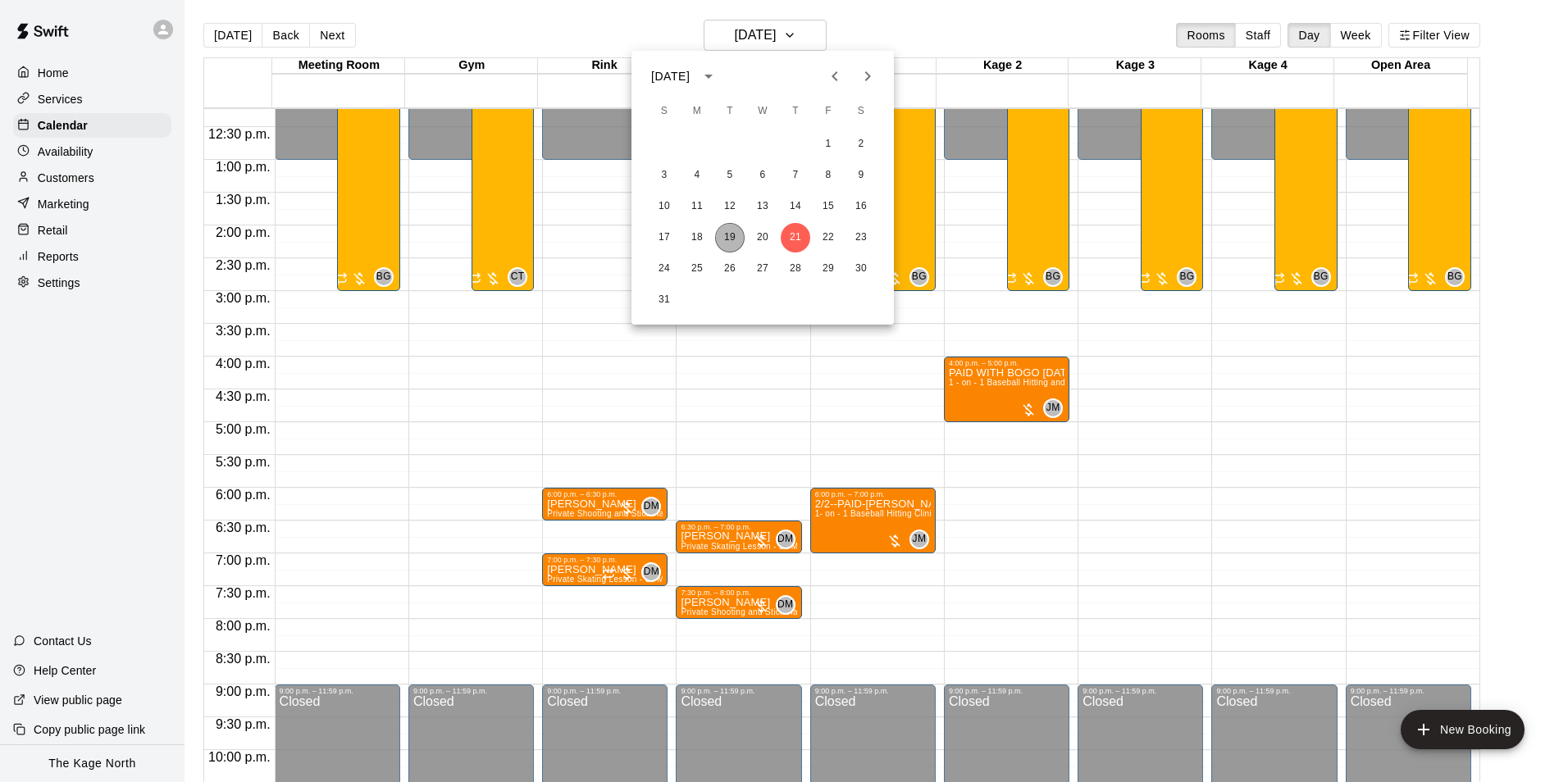
click at [734, 235] on button "19" at bounding box center [729, 238] width 29 height 29
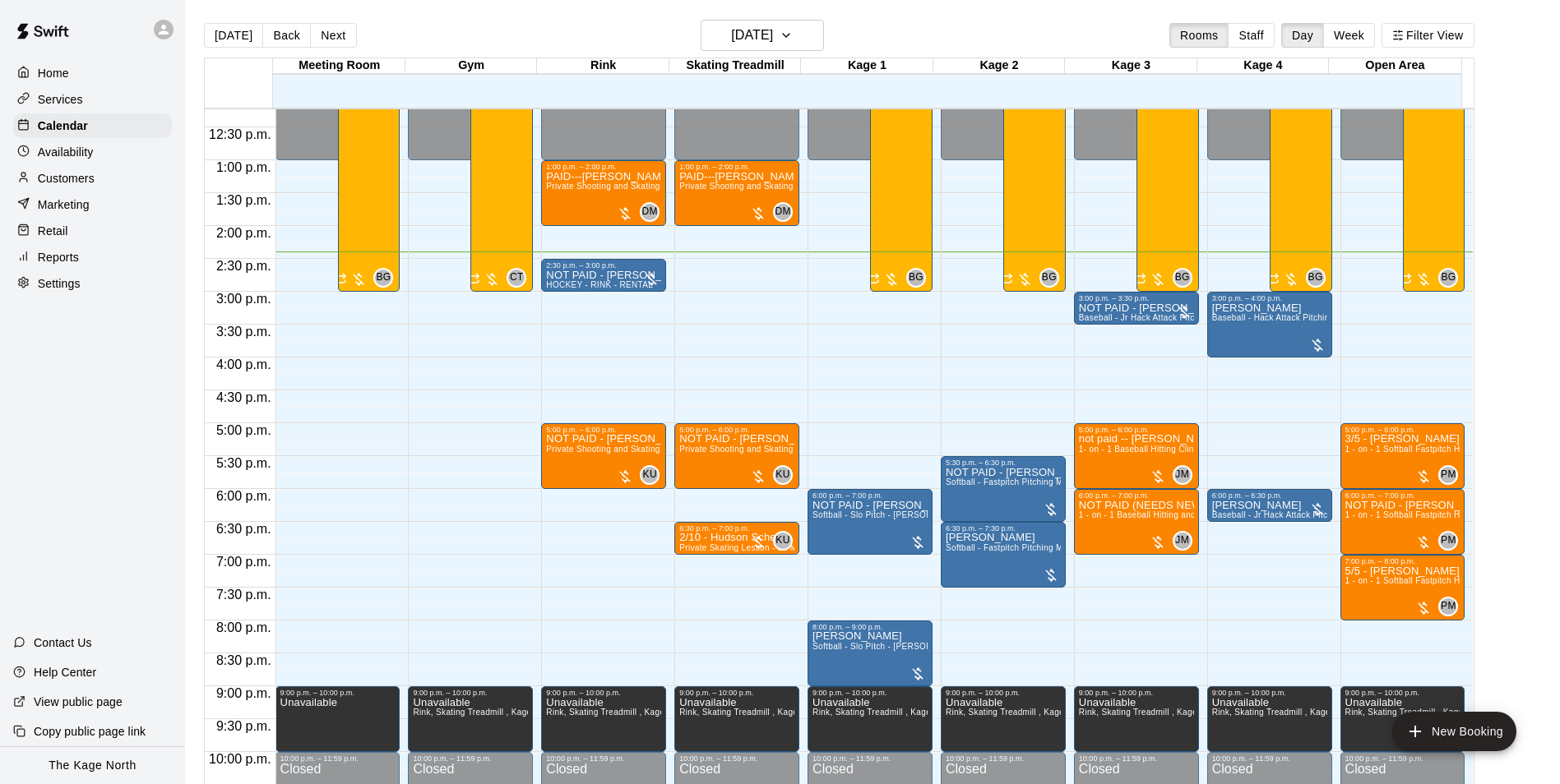
click at [72, 180] on p "Customers" at bounding box center [66, 178] width 57 height 17
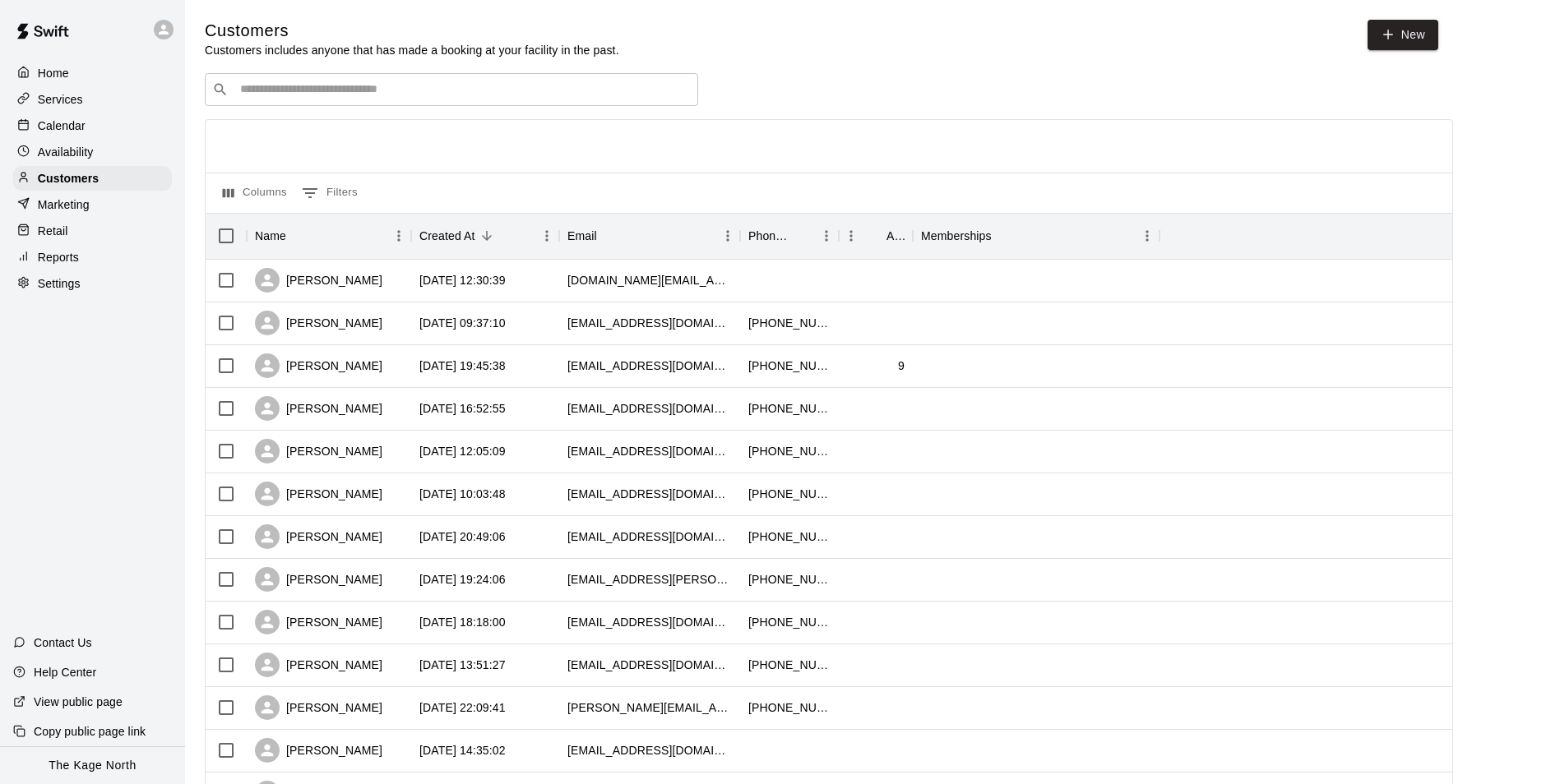
click at [83, 125] on p "Calendar" at bounding box center [62, 125] width 48 height 17
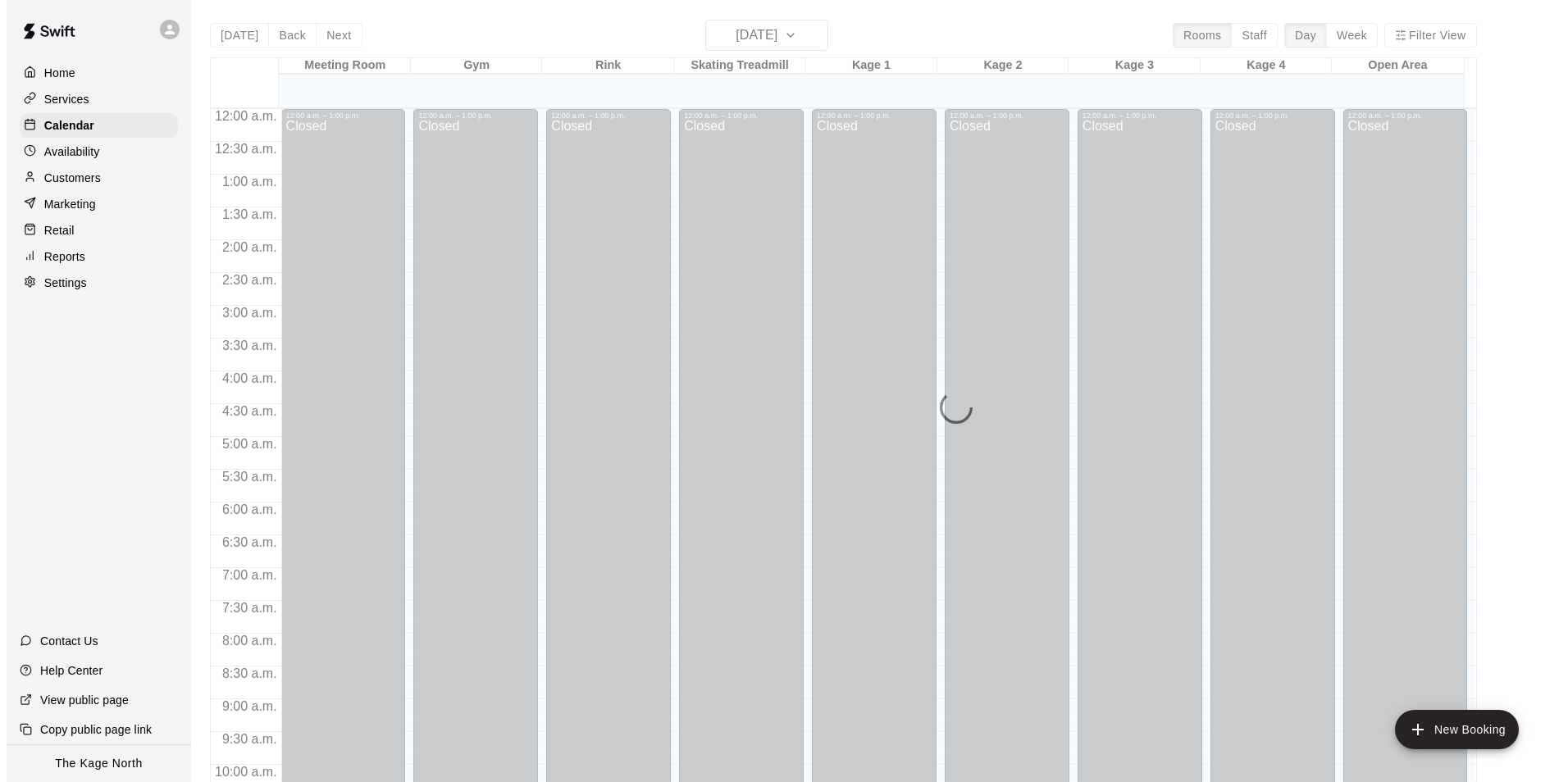
scroll to position [833, 0]
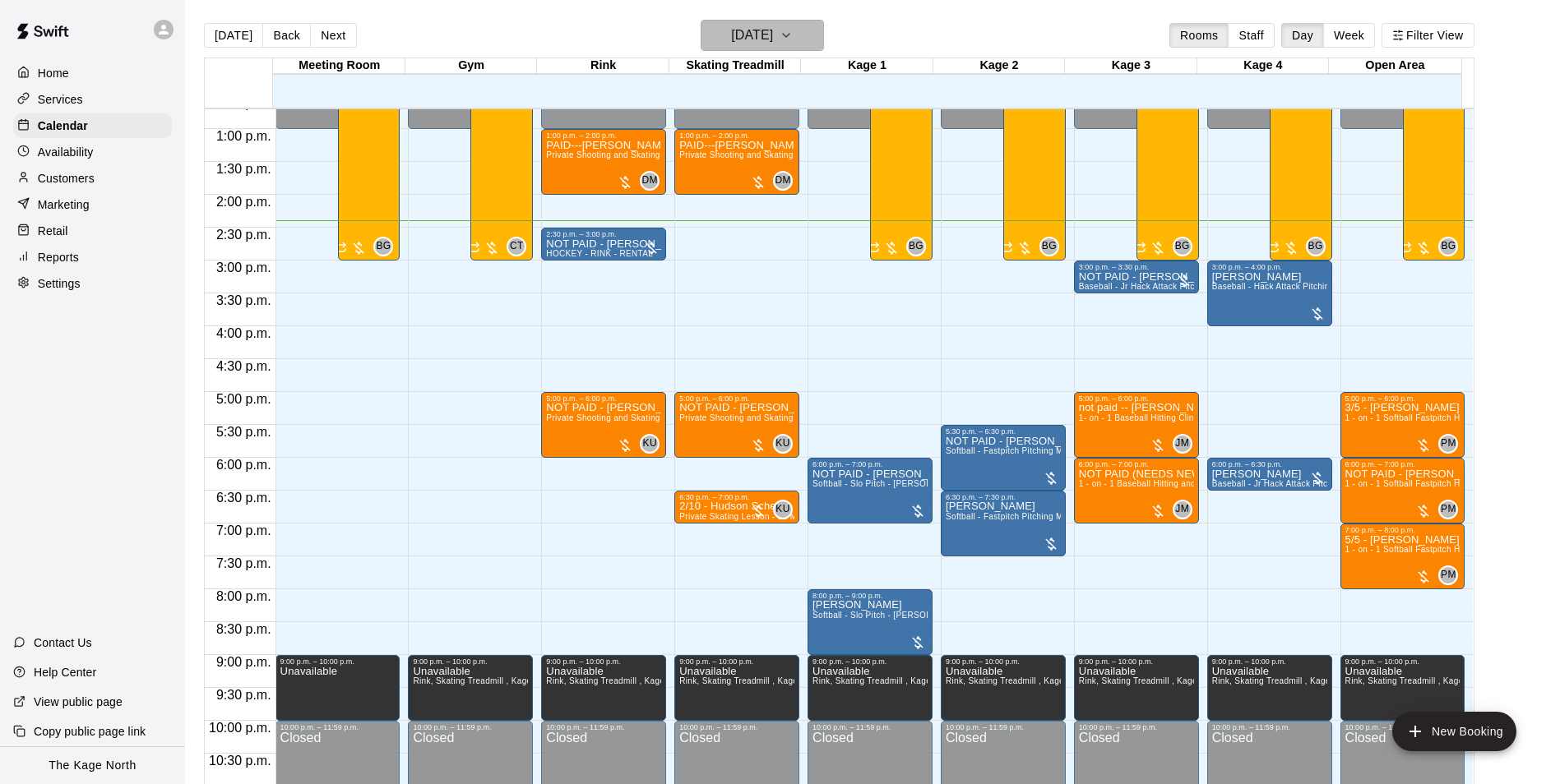
click at [763, 31] on h6 "[DATE]" at bounding box center [751, 35] width 42 height 23
